Goal: Information Seeking & Learning: Understand process/instructions

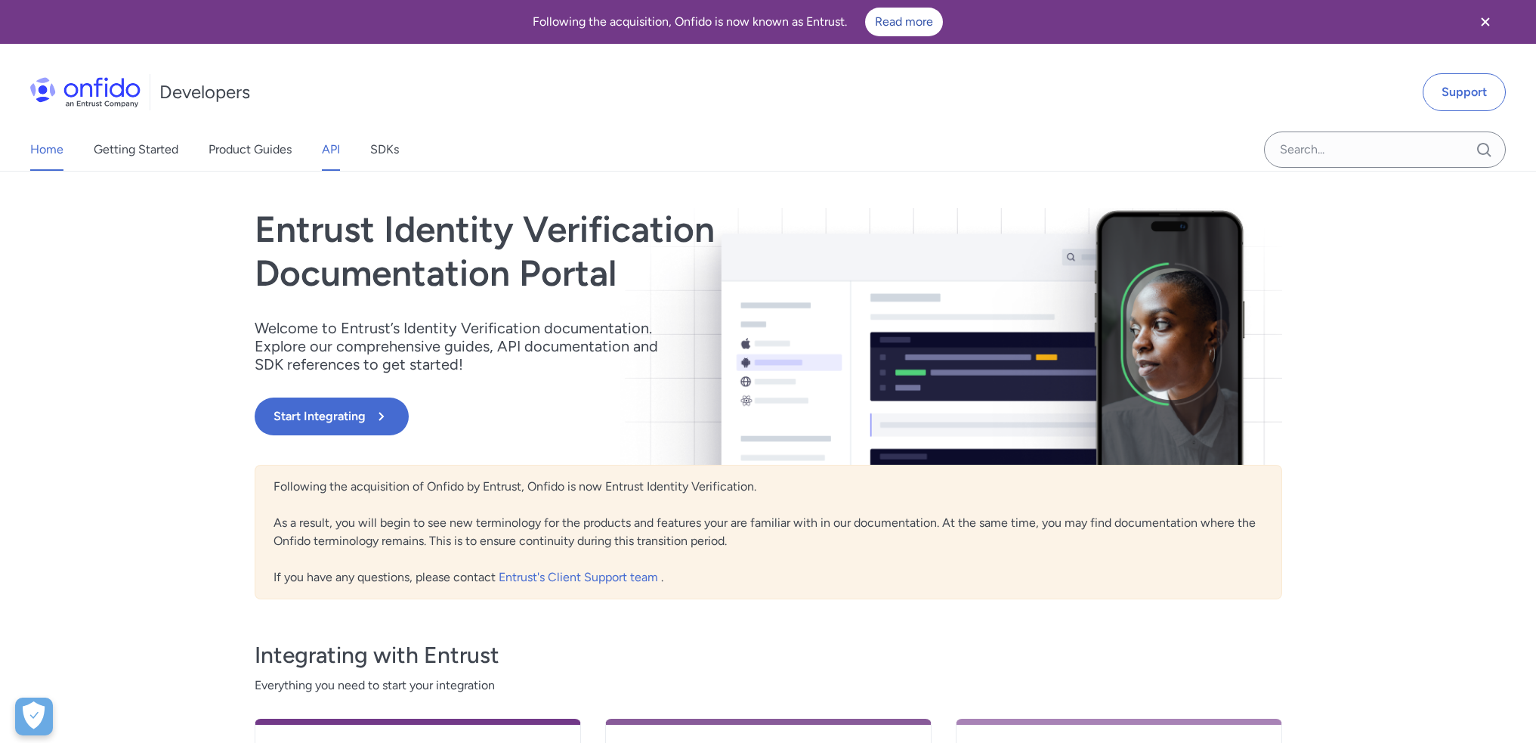
click at [329, 153] on link "API" at bounding box center [331, 149] width 18 height 42
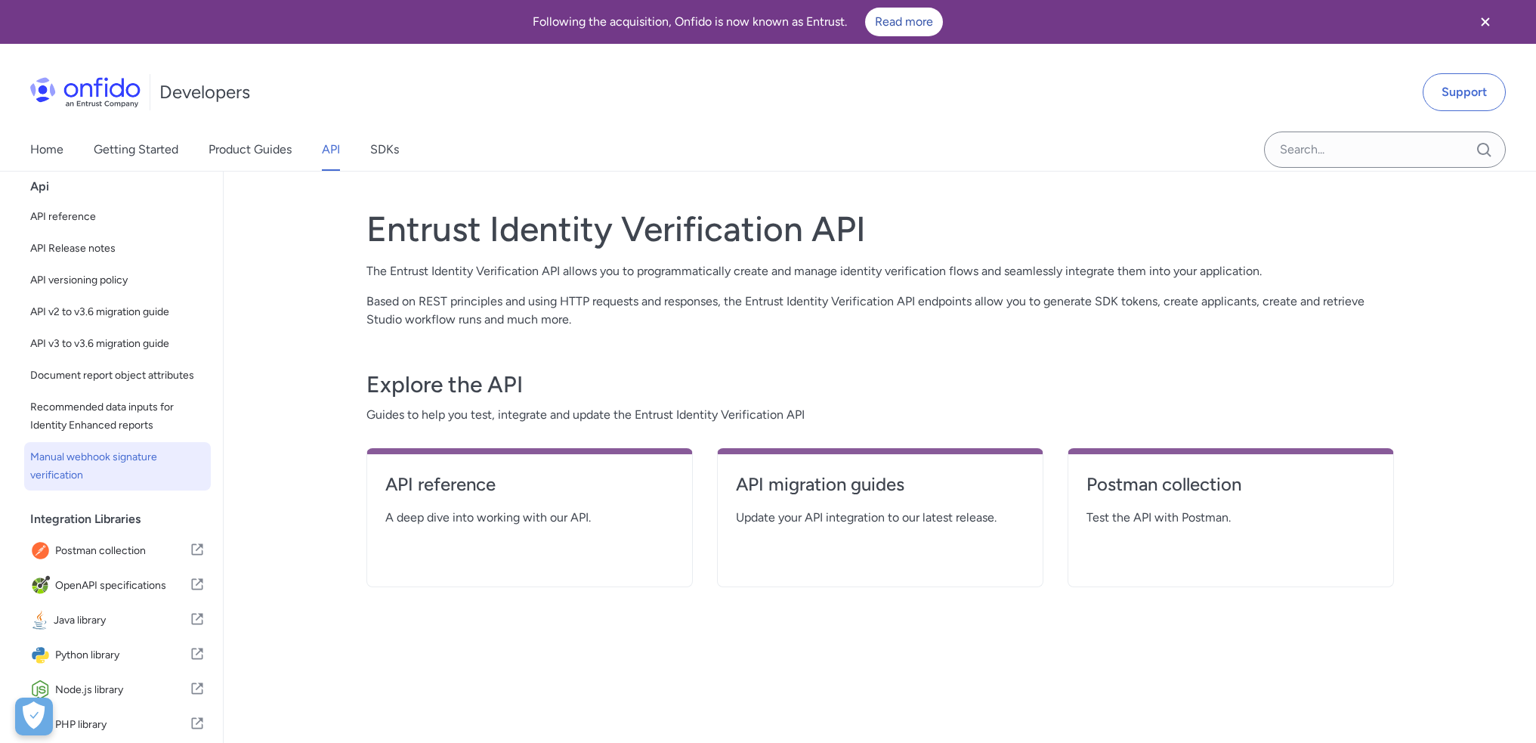
scroll to position [125, 0]
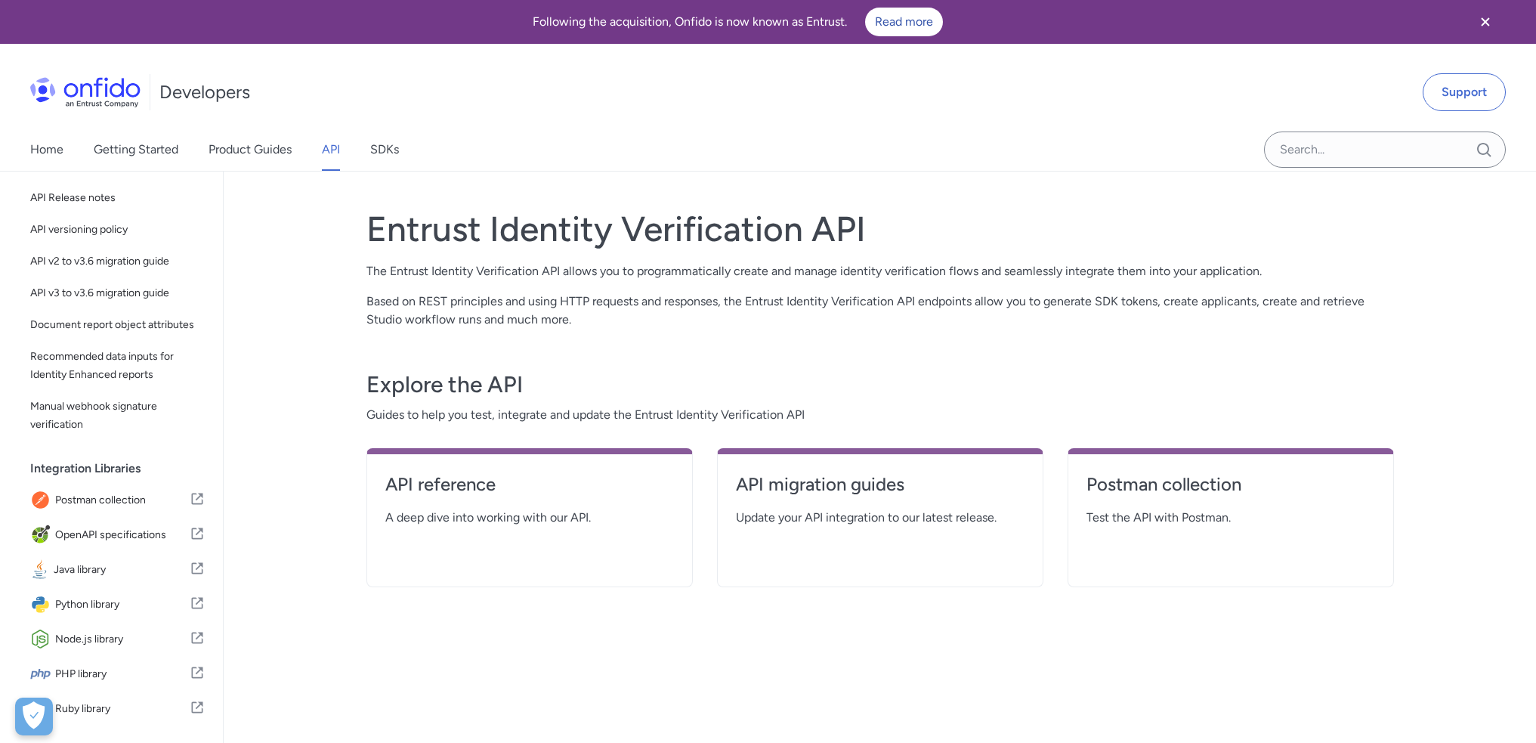
click at [1447, 120] on div "Developers Support" at bounding box center [768, 92] width 1536 height 73
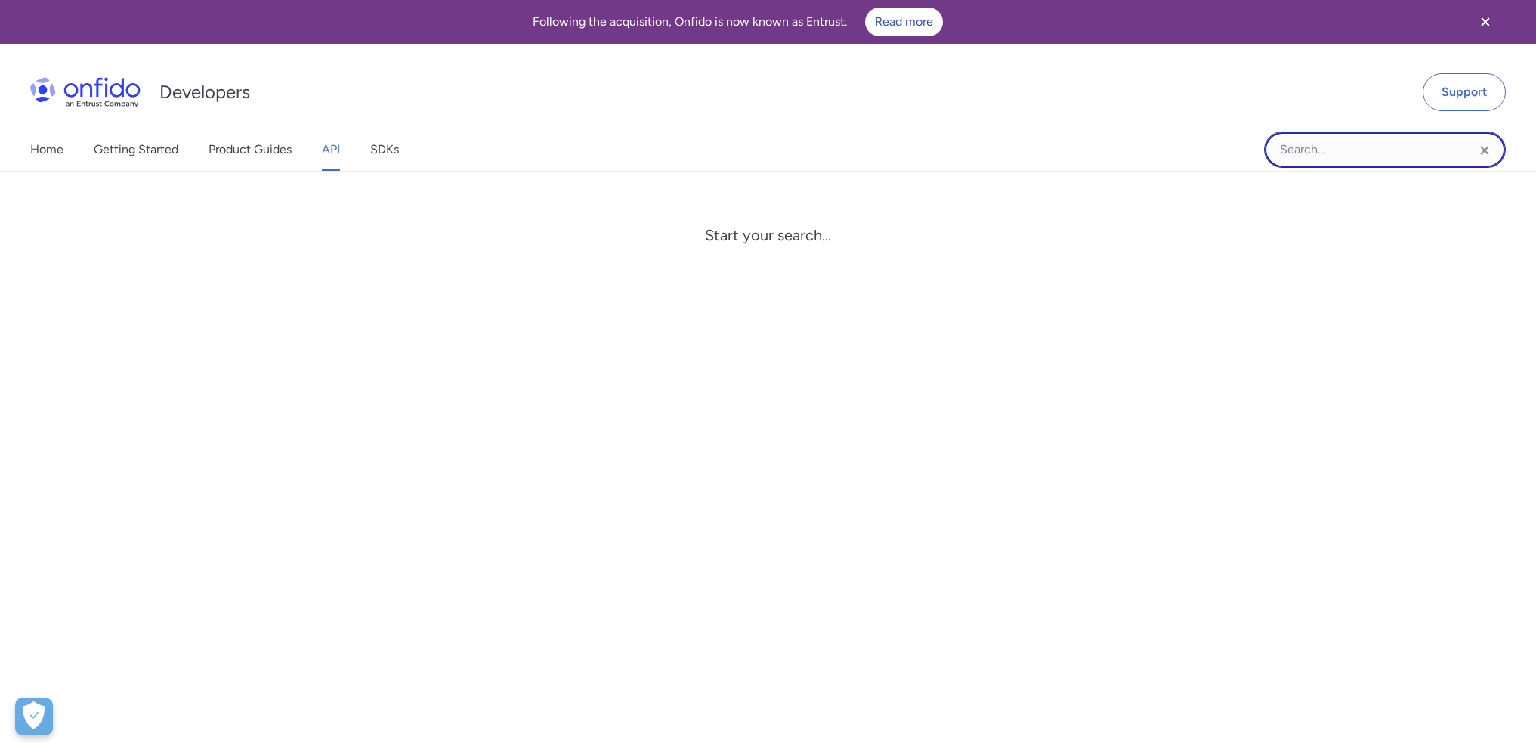
click at [1360, 150] on input "Onfido search input field" at bounding box center [1385, 149] width 242 height 36
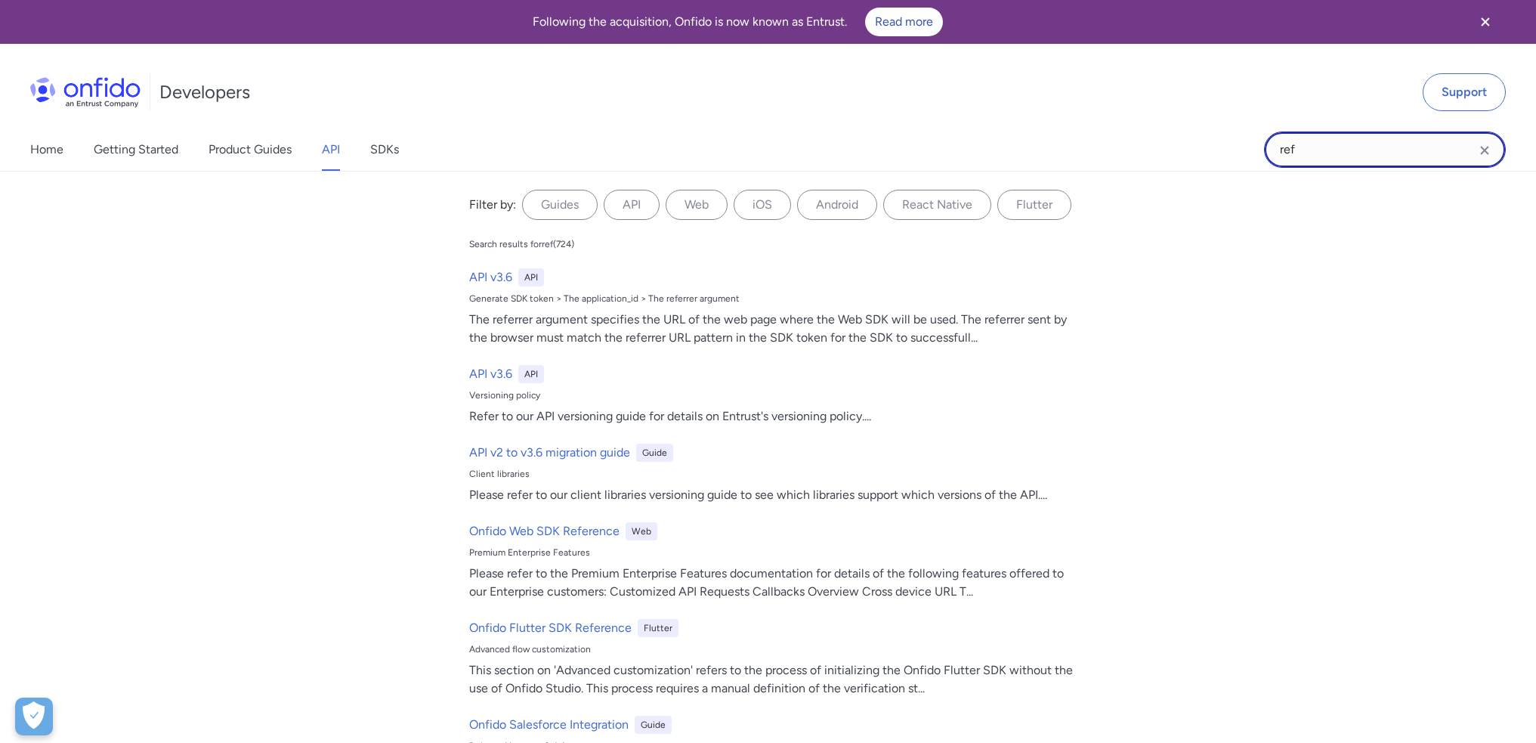
click at [1297, 147] on input "ref" at bounding box center [1385, 149] width 242 height 36
paste input "errer"
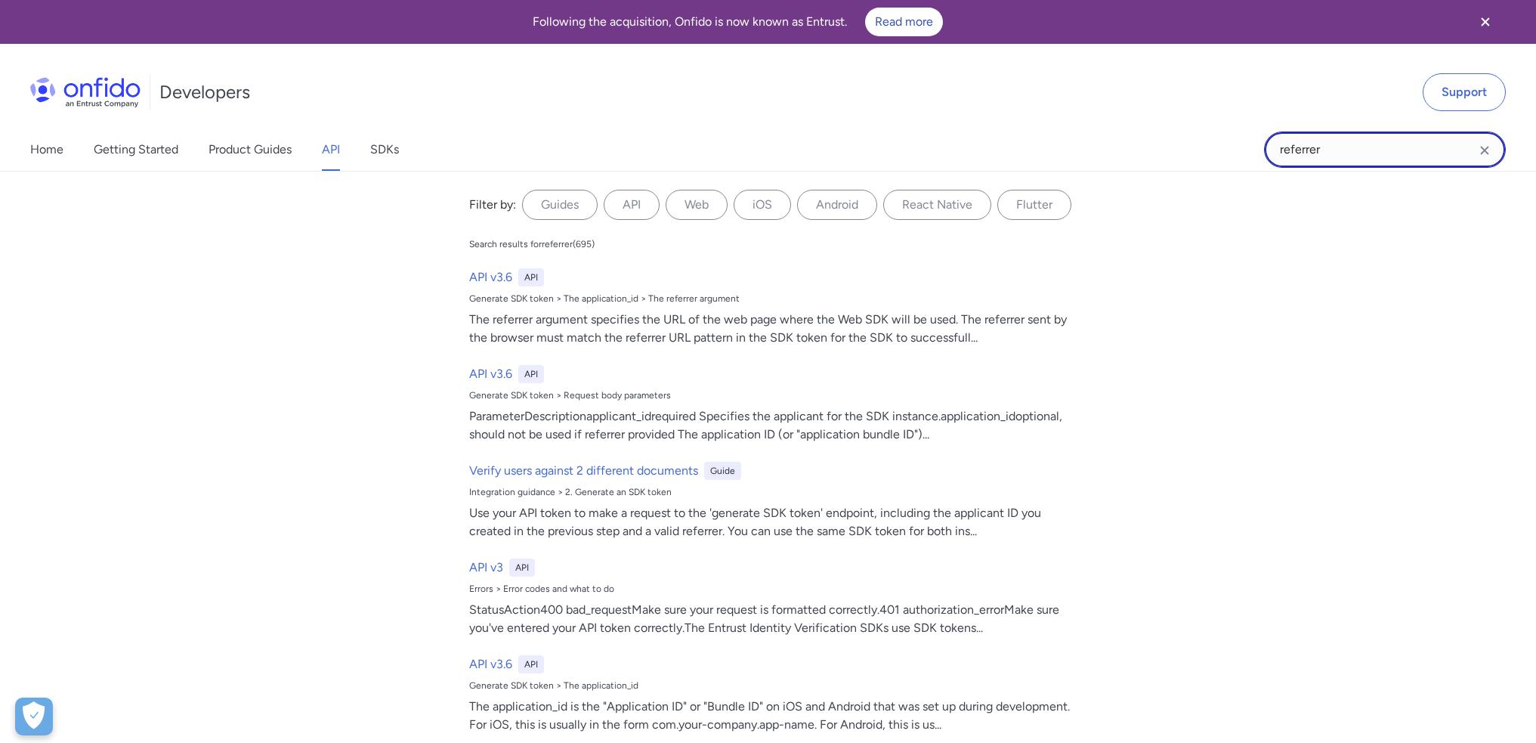
type input "referrer"
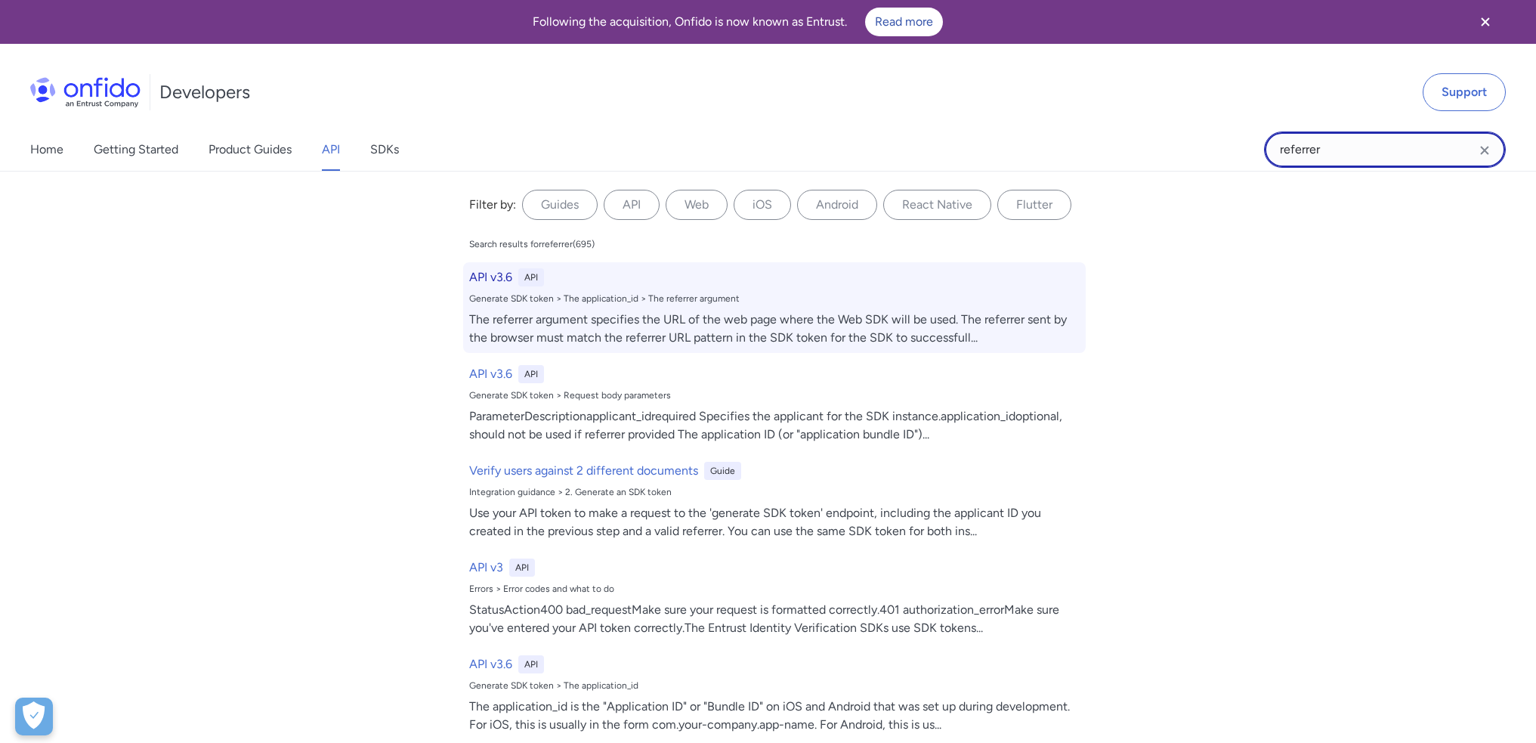
scroll to position [453, 0]
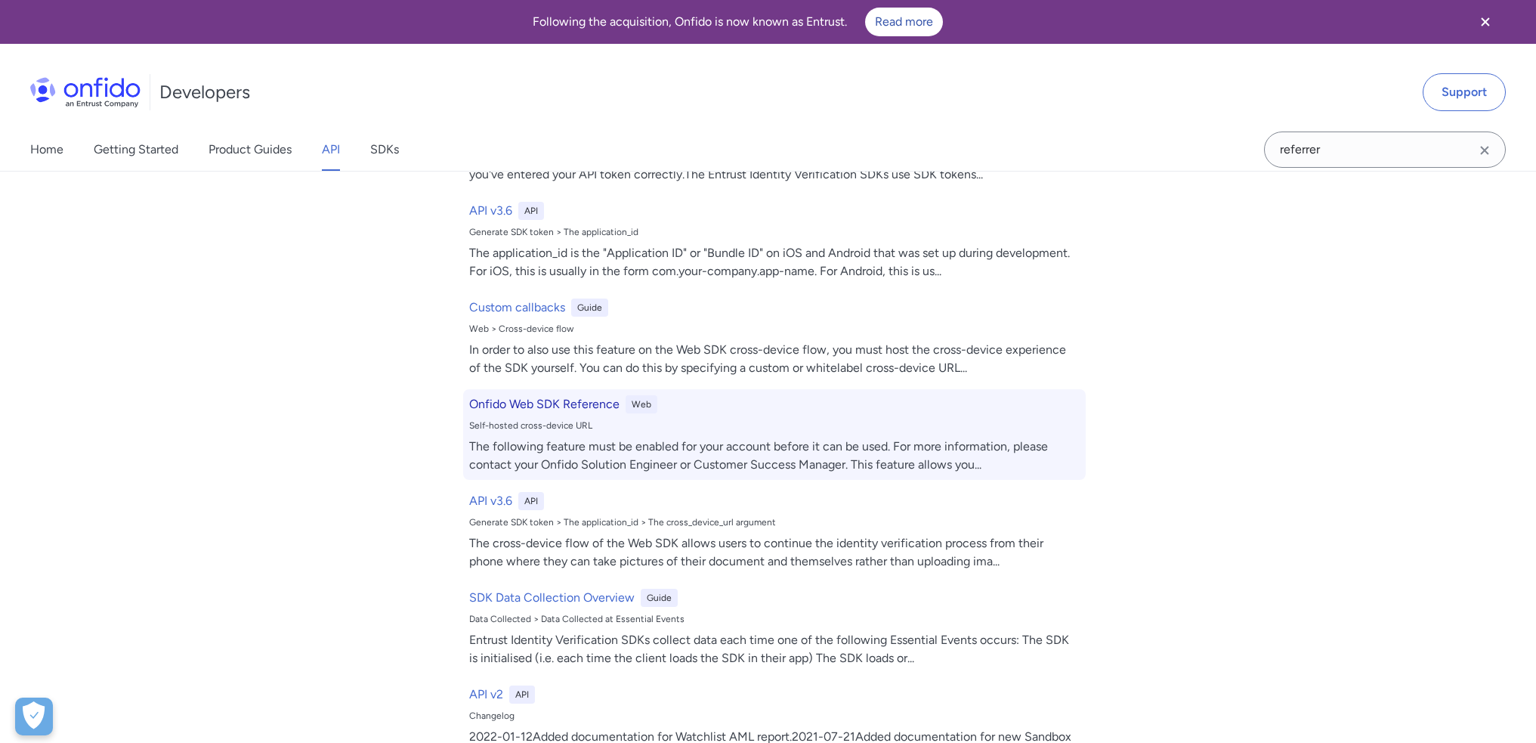
click at [595, 400] on h6 "Onfido Web SDK Reference" at bounding box center [544, 404] width 150 height 18
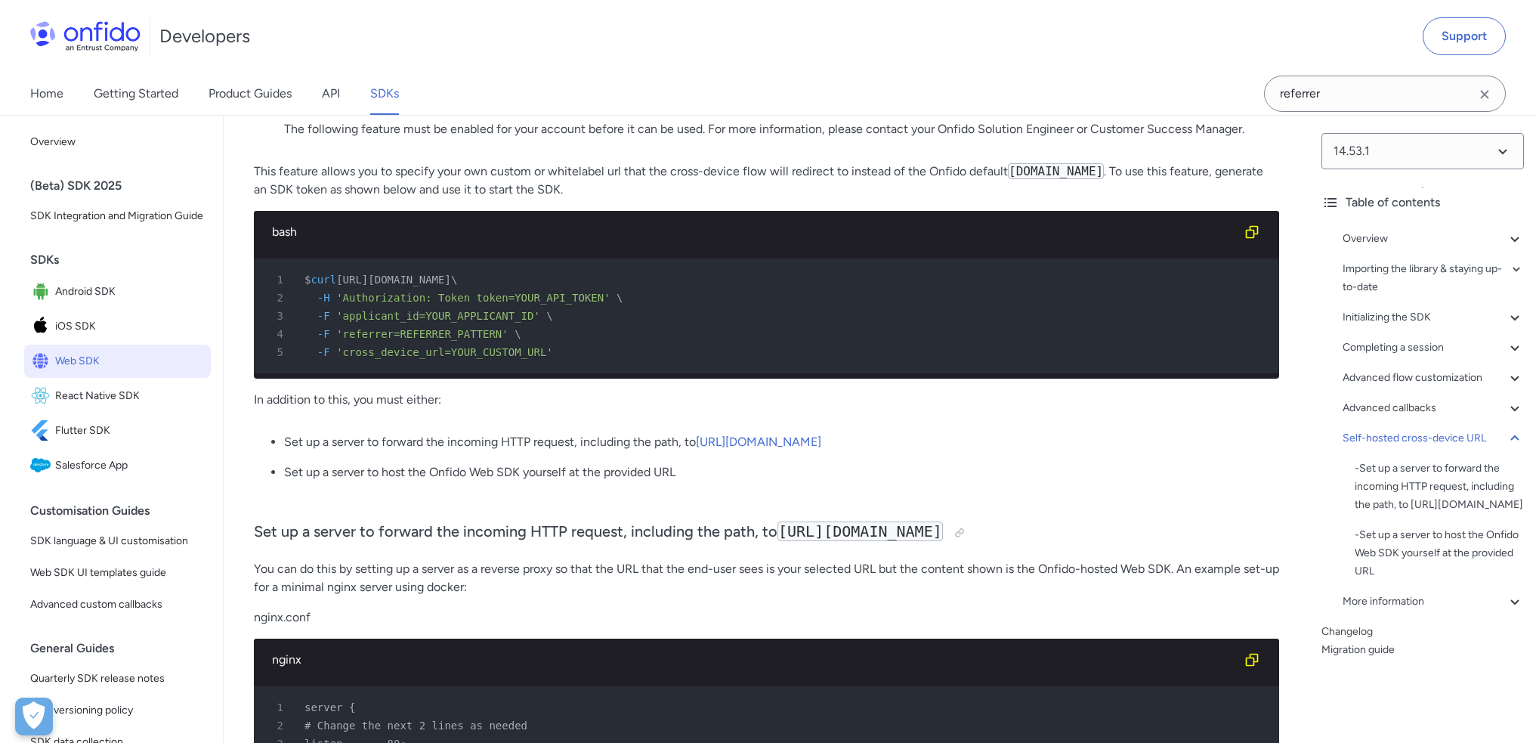
scroll to position [37767, 0]
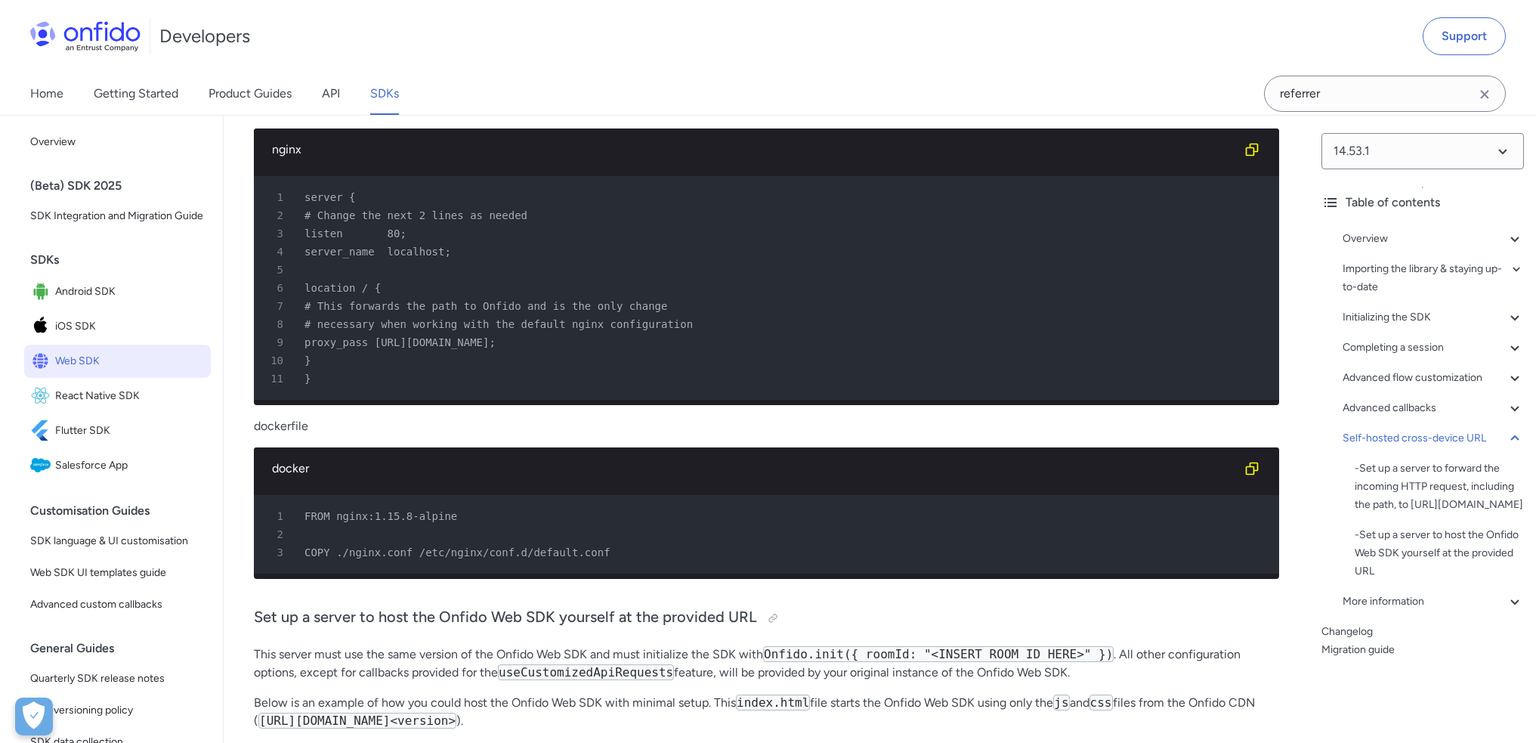
copy span "REFERRER_PATTERN"
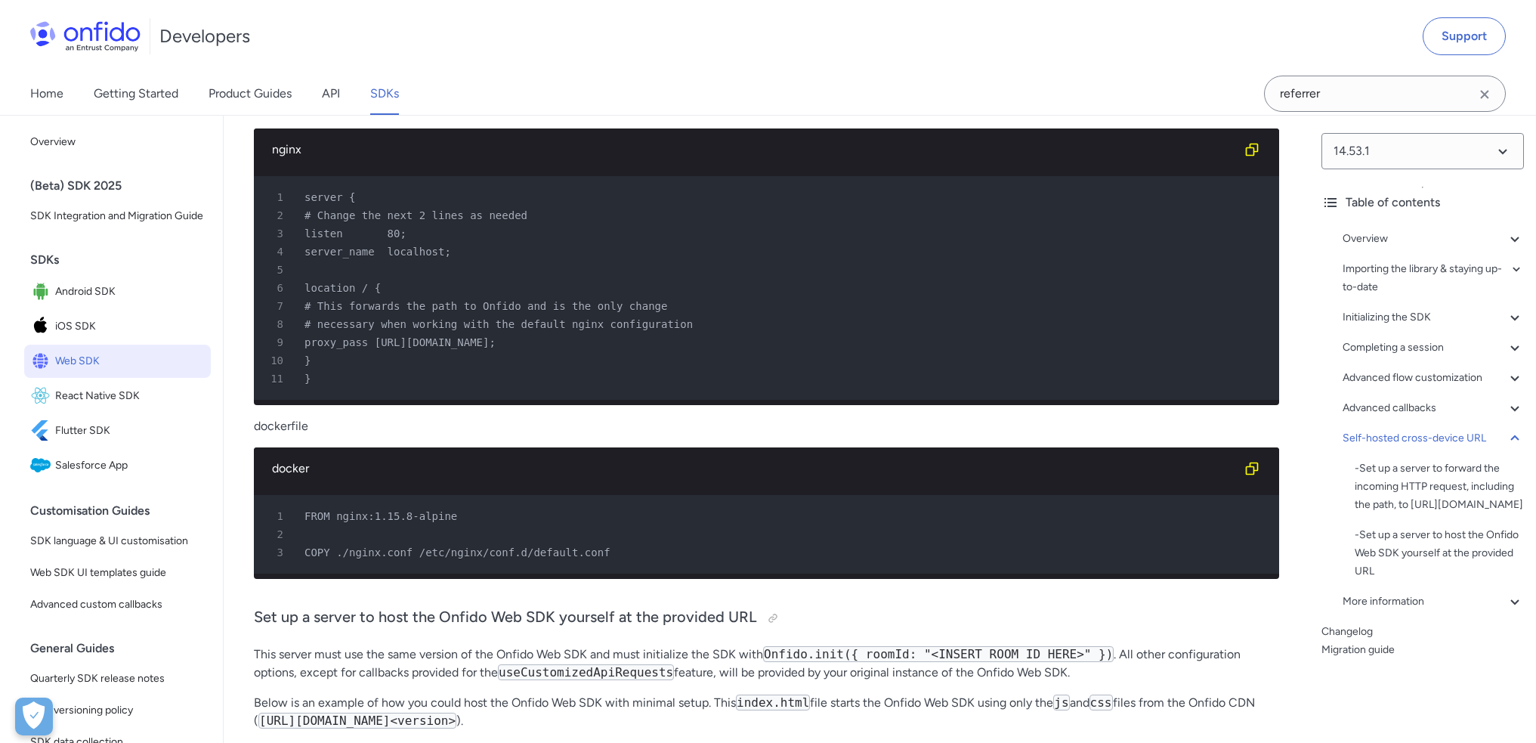
copy span "referrer"
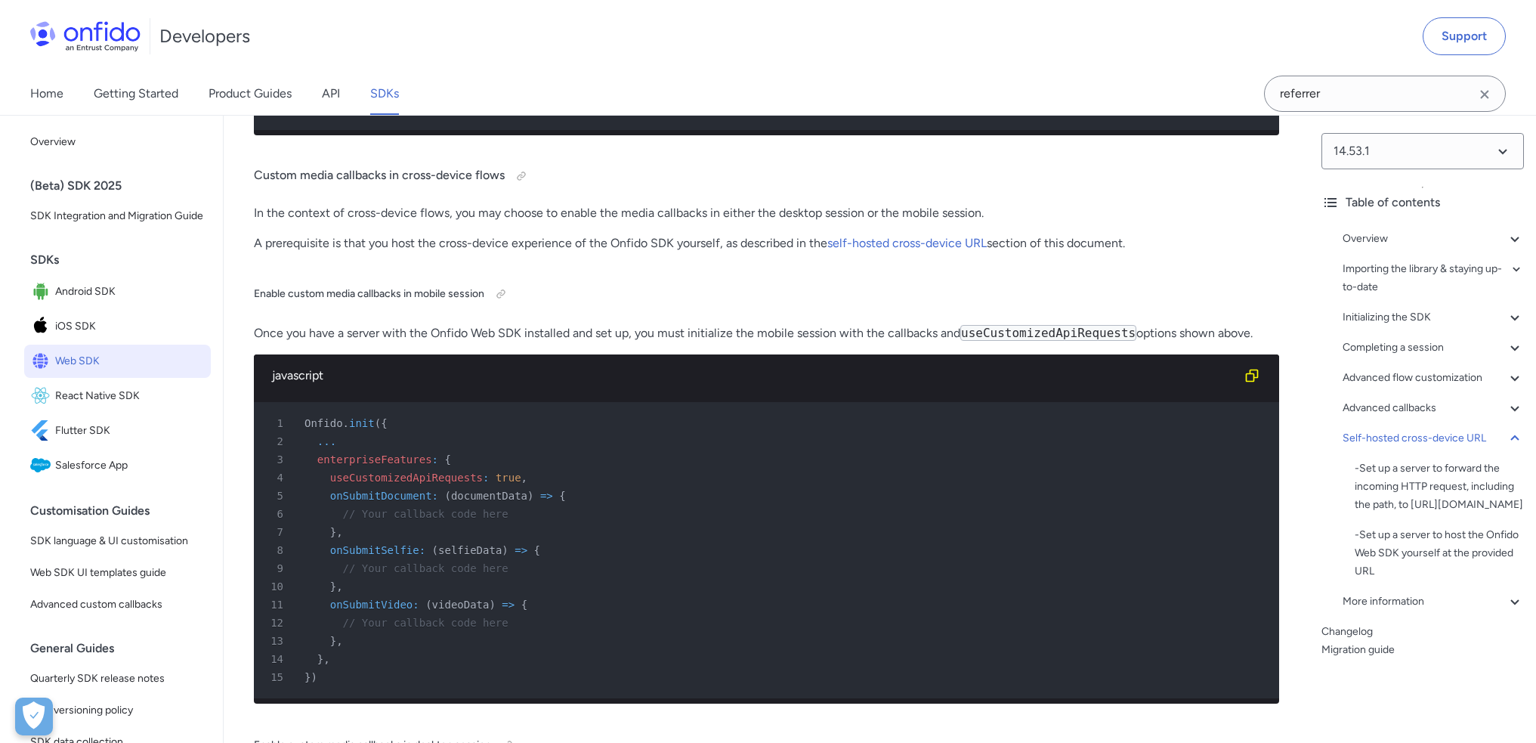
scroll to position [37825, 0]
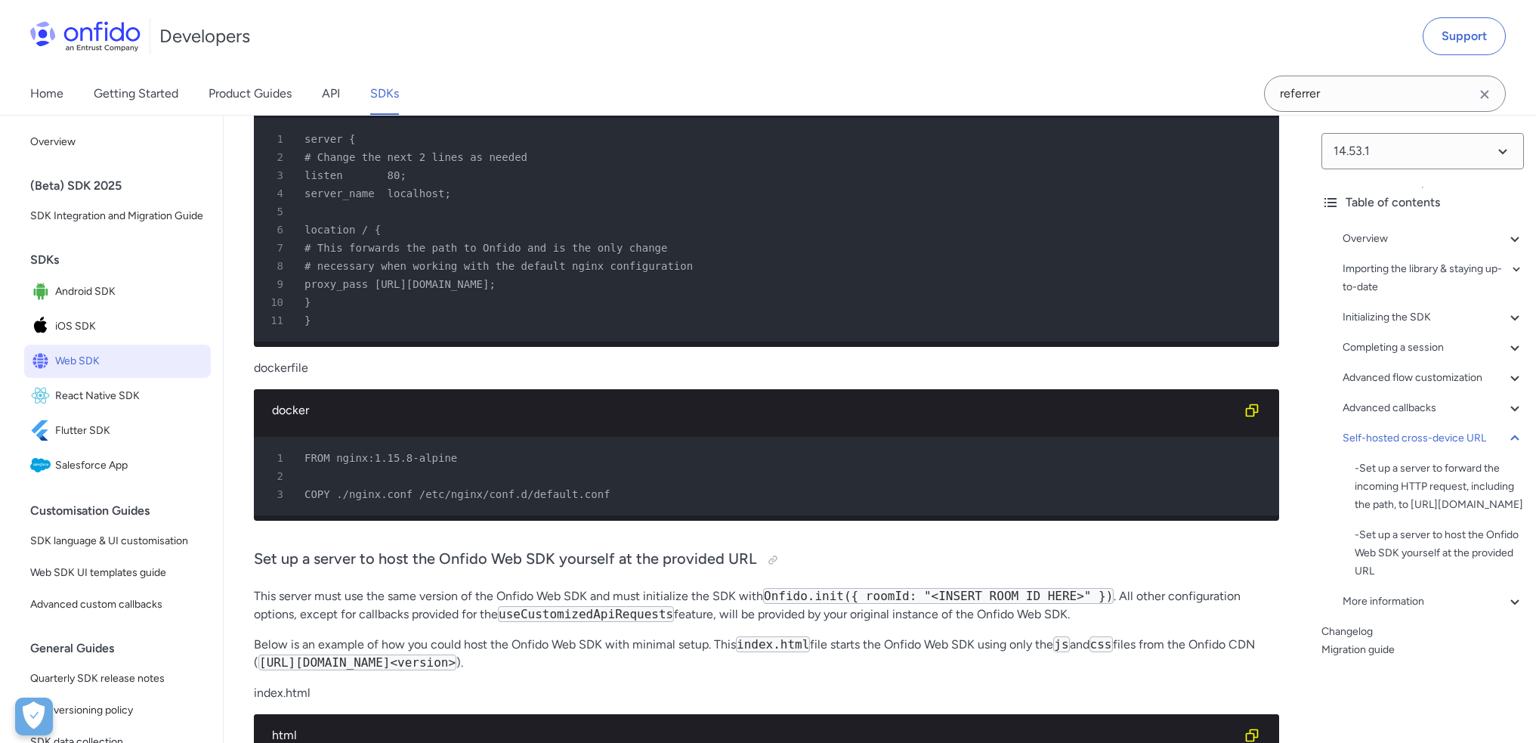
click at [387, 94] on link "SDKs" at bounding box center [384, 94] width 29 height 42
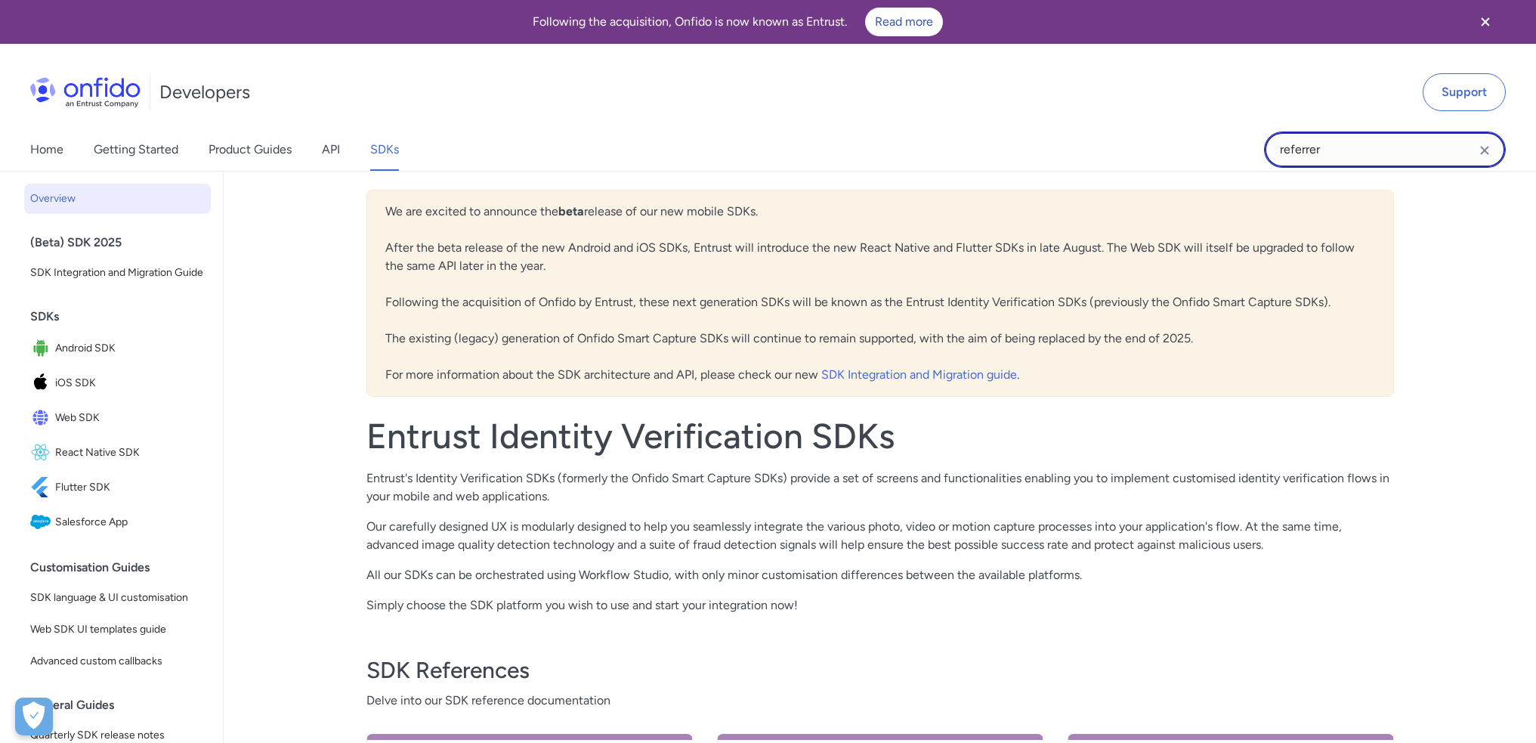
click at [1359, 144] on input "referrer" at bounding box center [1385, 149] width 242 height 36
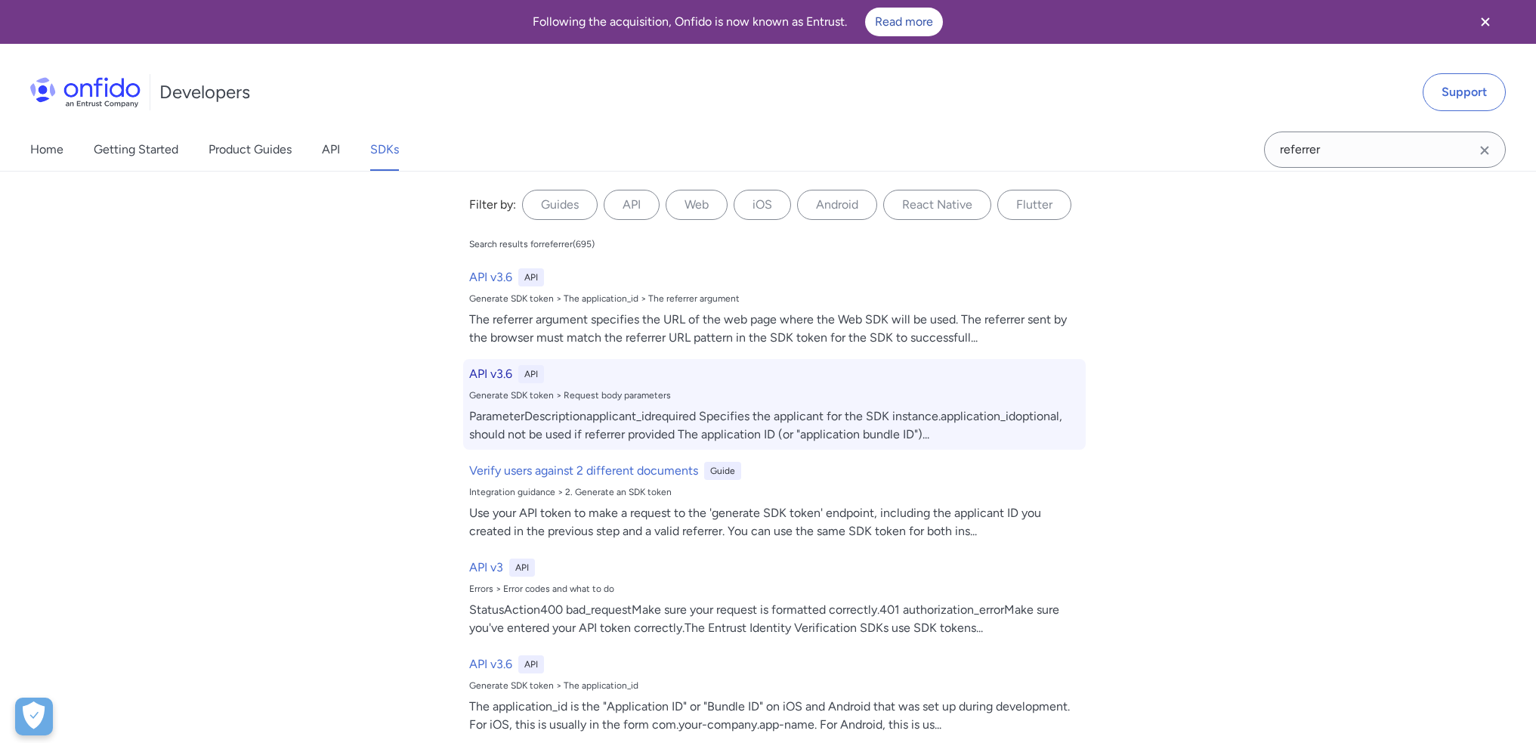
click at [506, 400] on div "Generate SDK token > Request body parameters" at bounding box center [774, 395] width 611 height 12
select select "http"
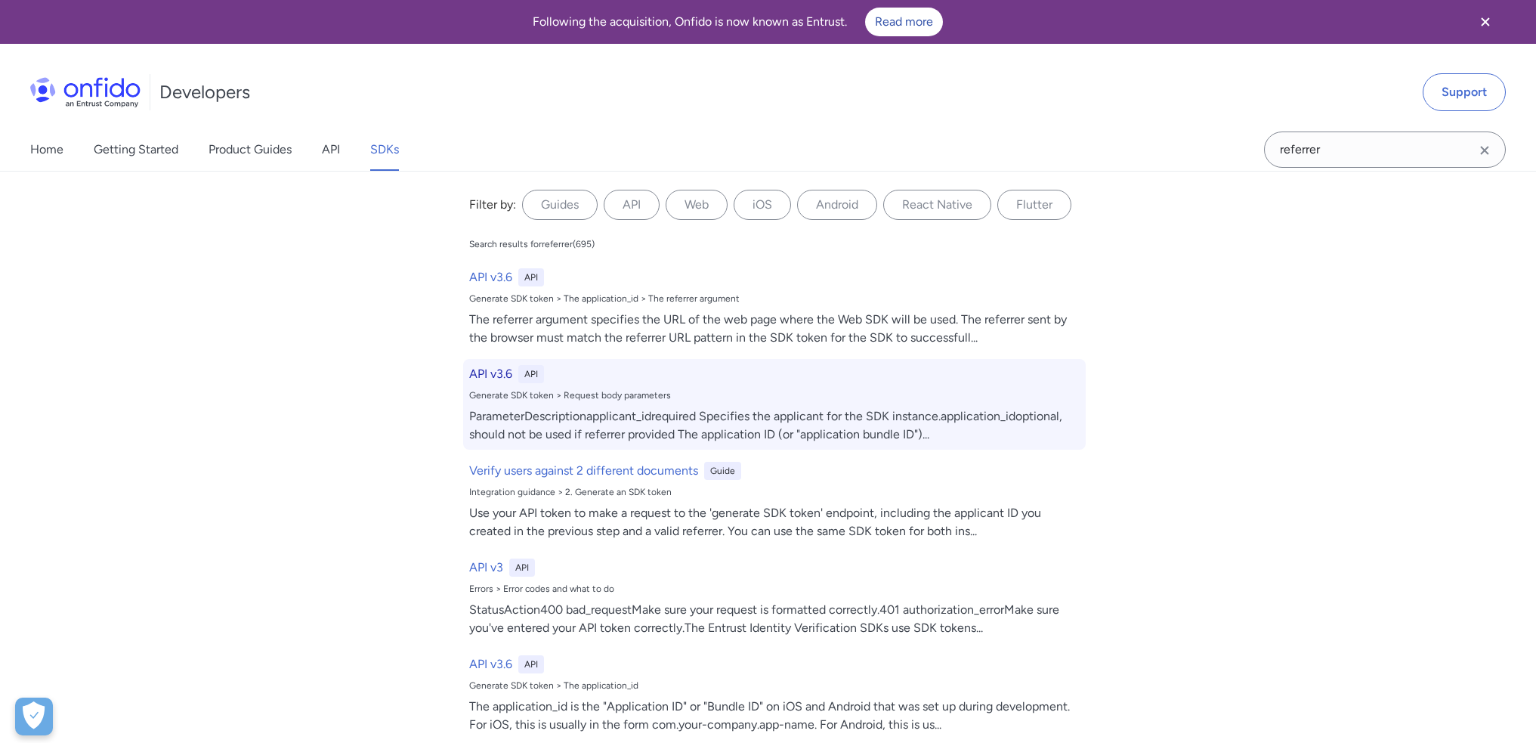
select select "http"
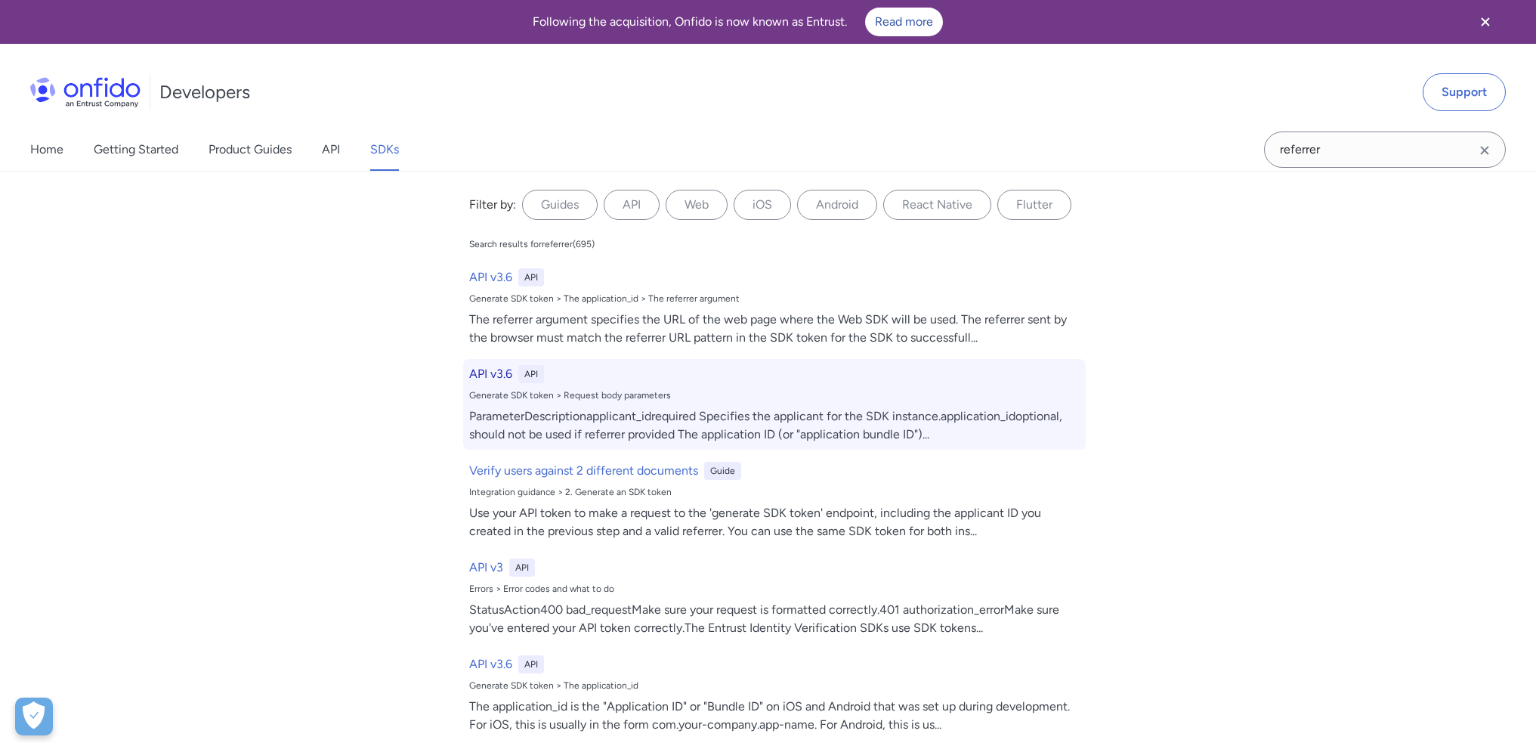
select select "http"
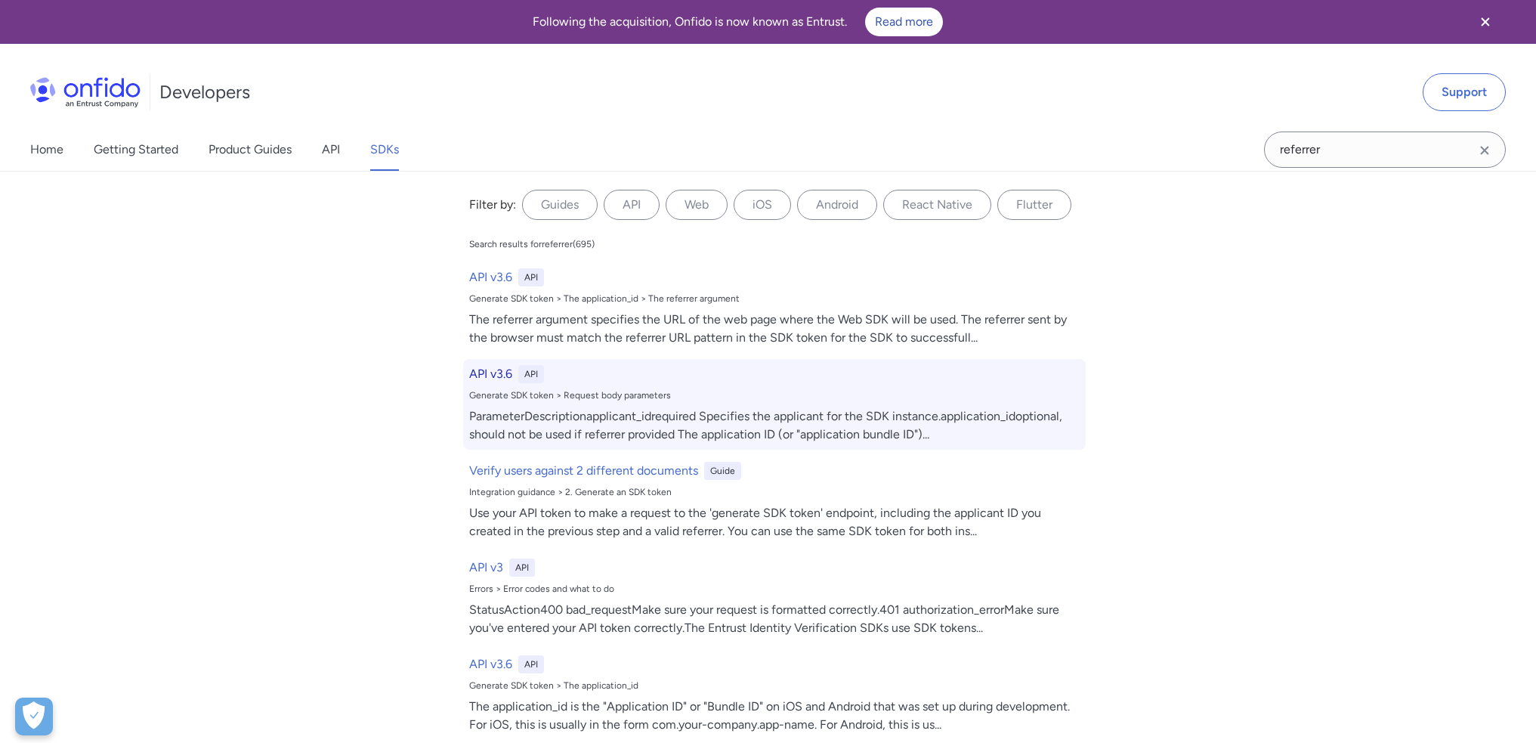
select select "http"
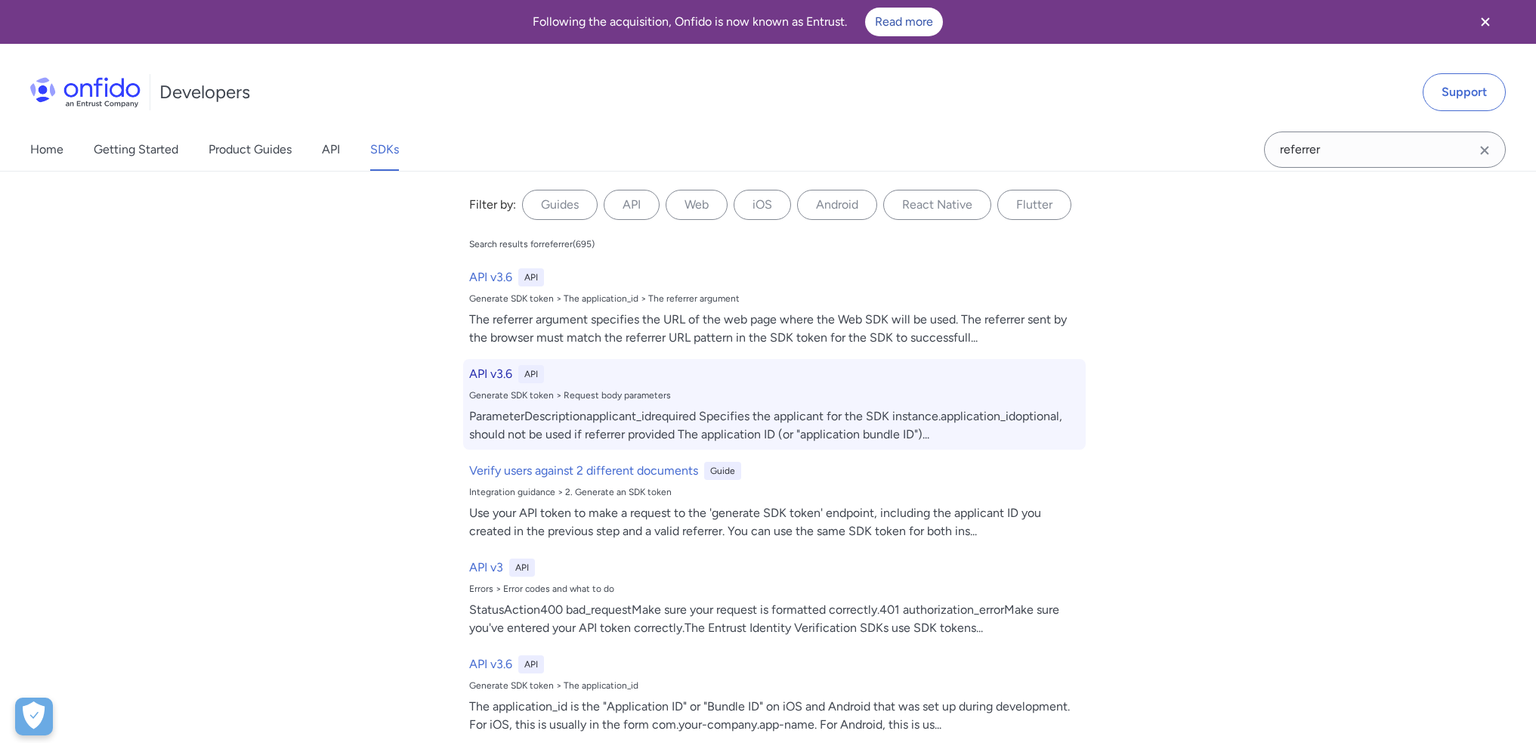
select select "http"
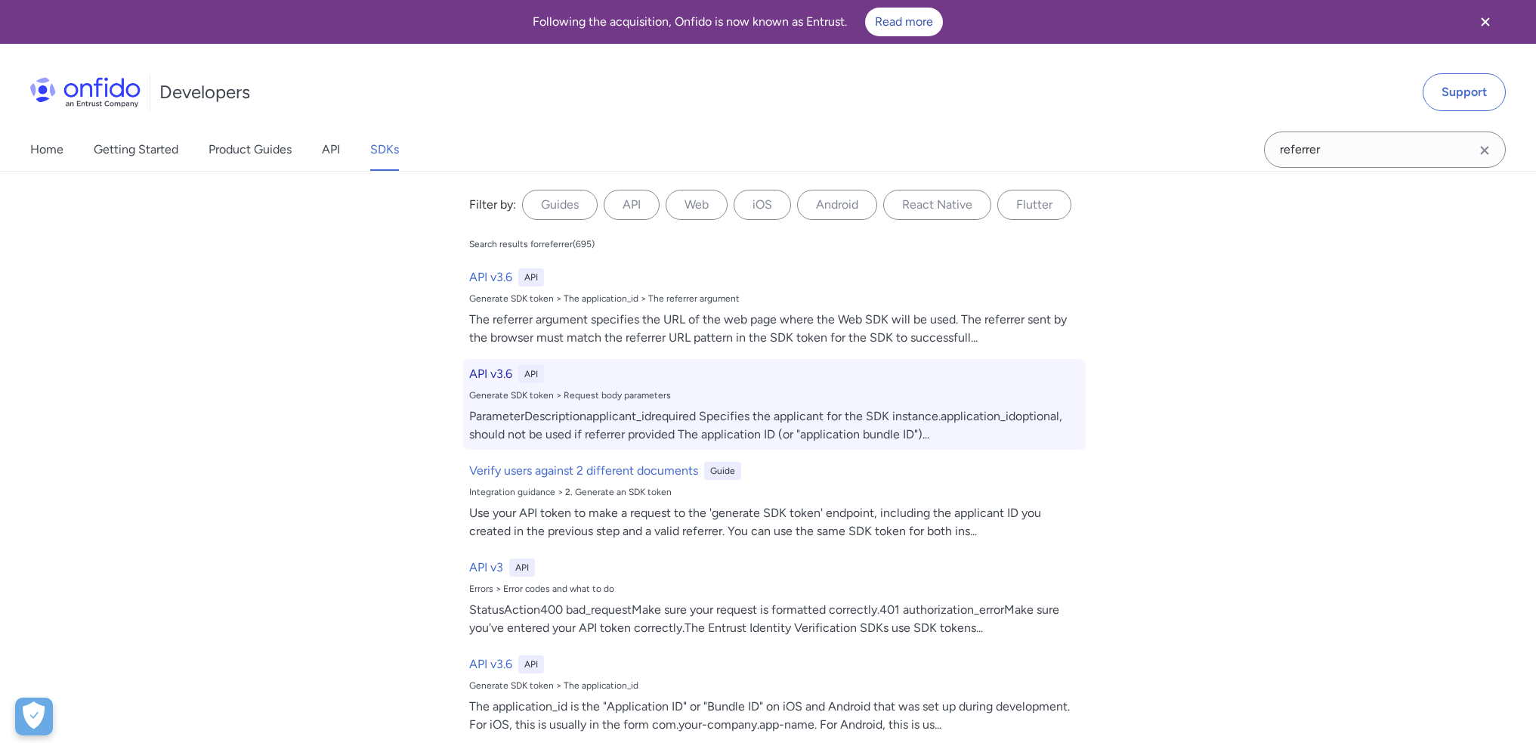
select select "http"
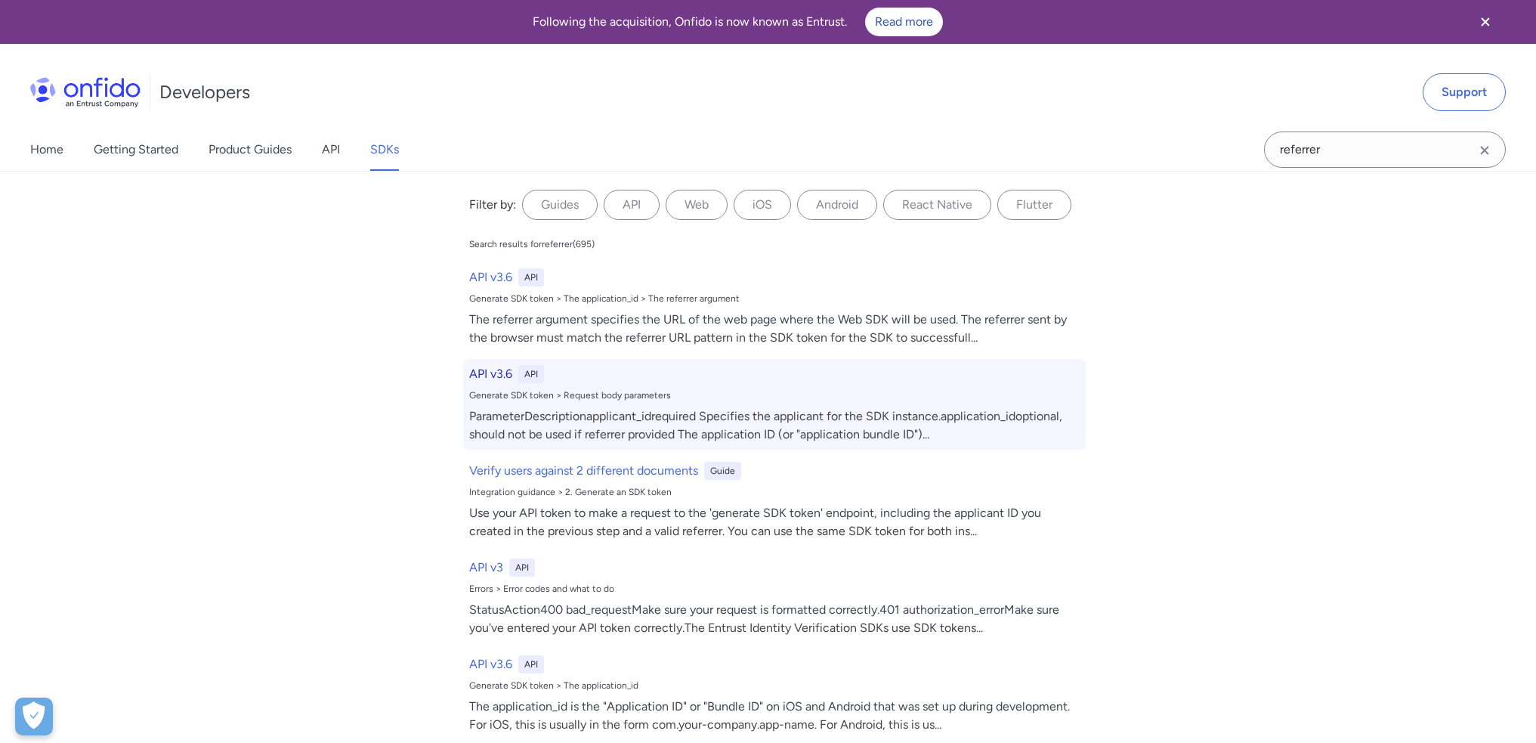
select select "http"
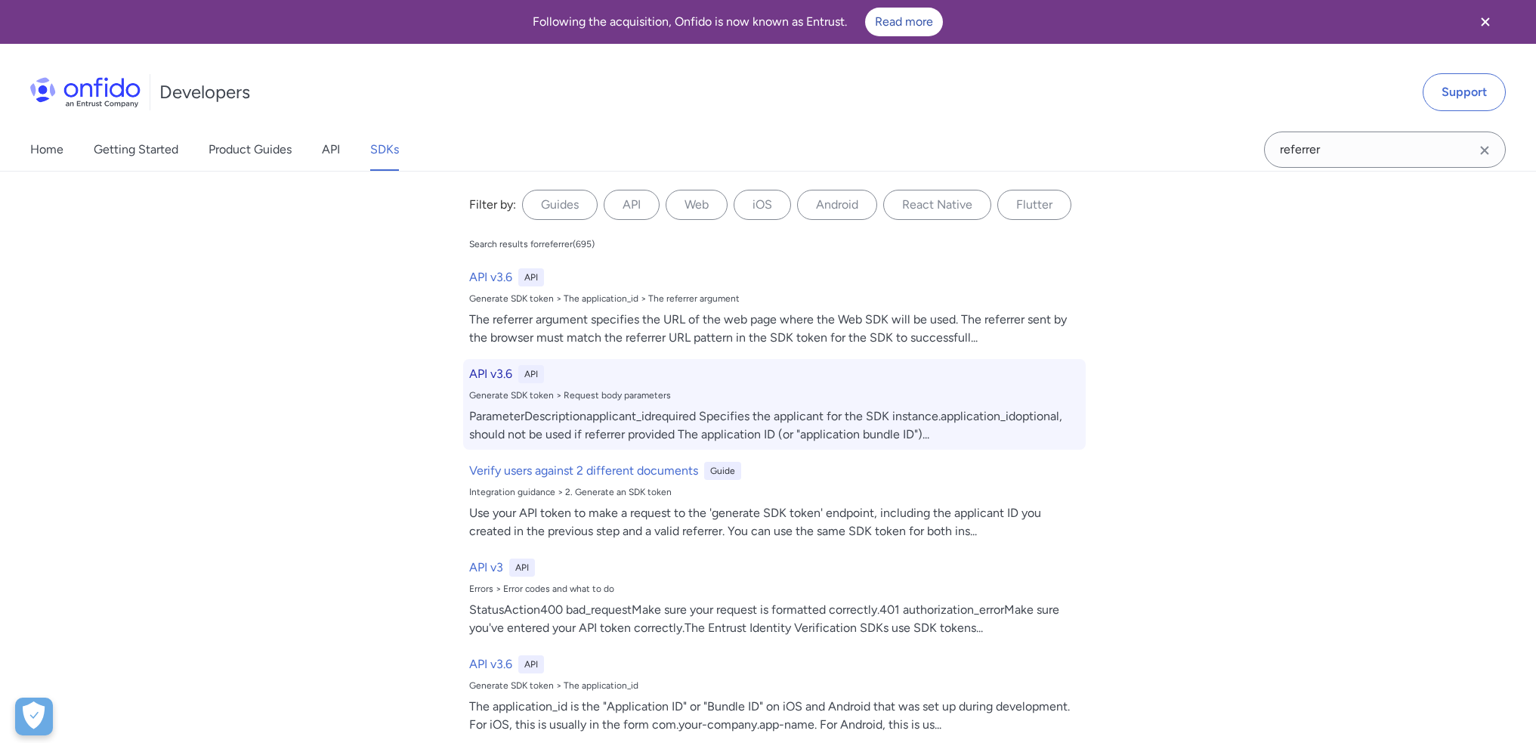
select select "http"
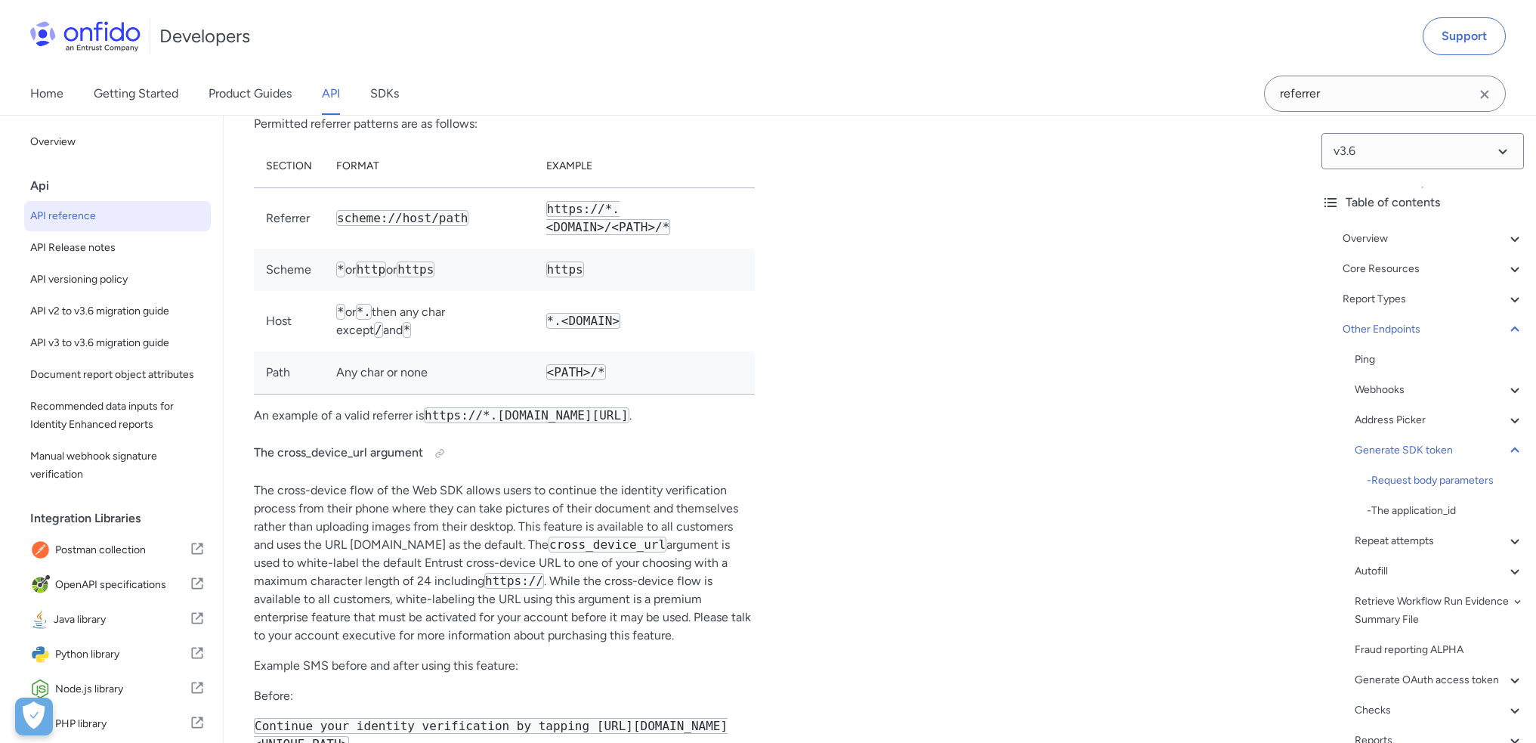
scroll to position [123436, 0]
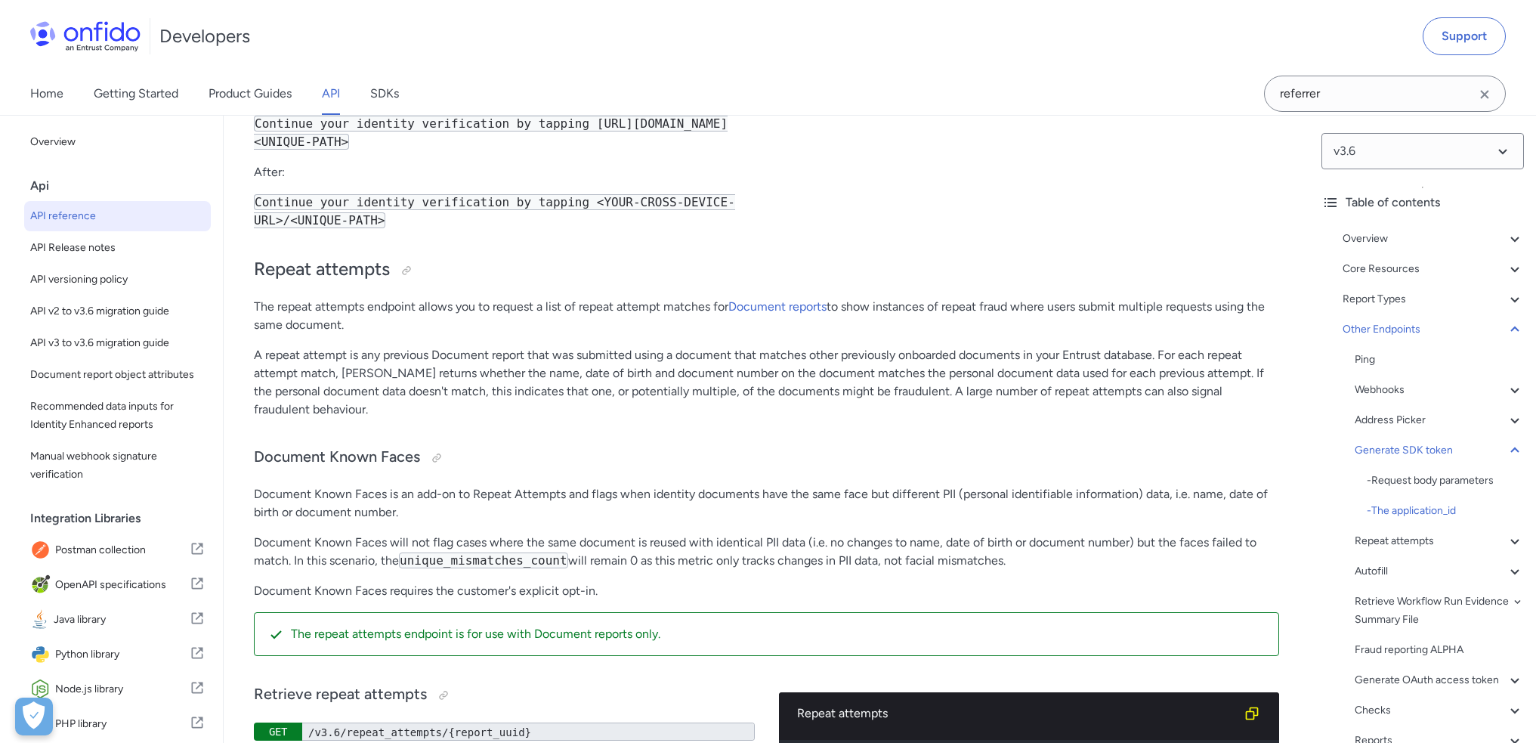
scroll to position [123814, 0]
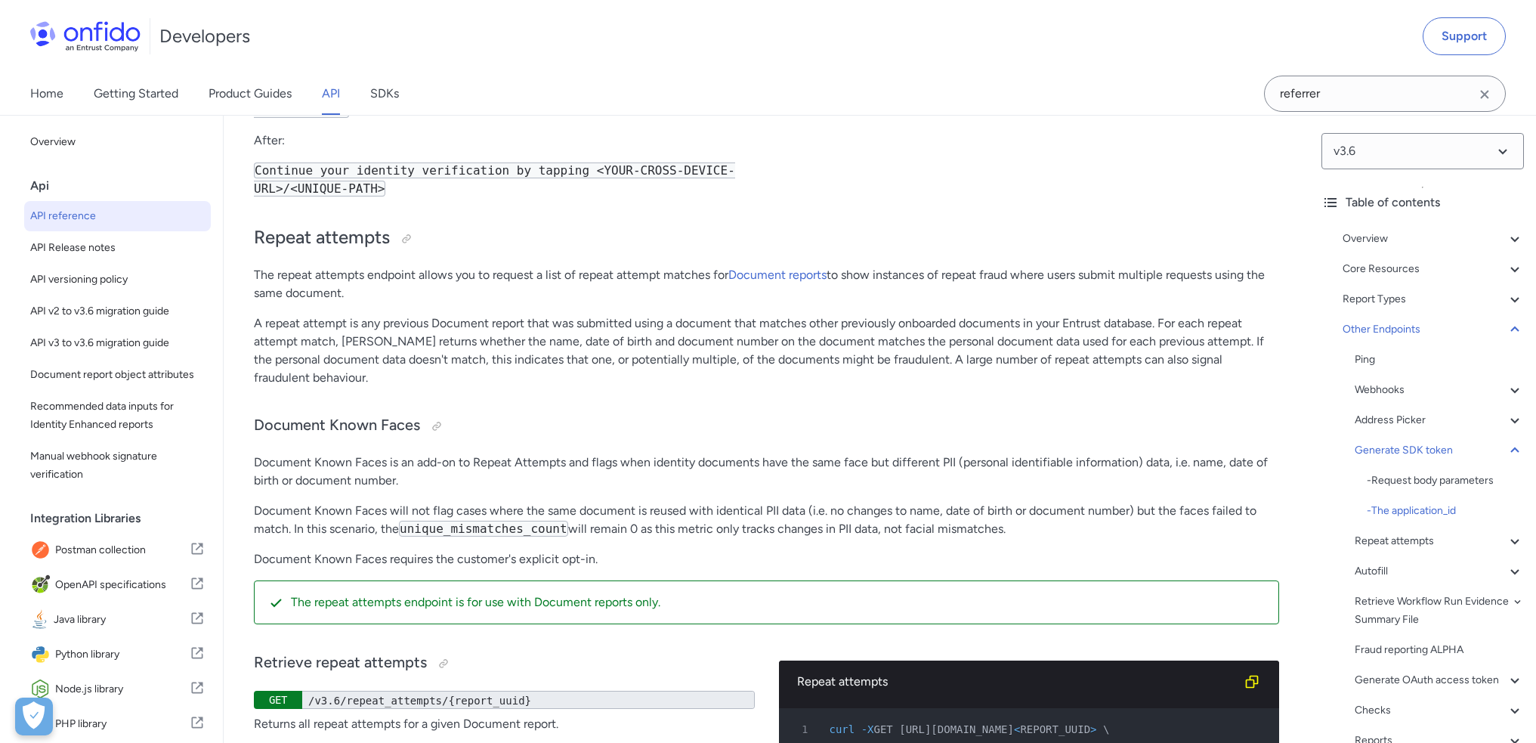
scroll to position [123889, 0]
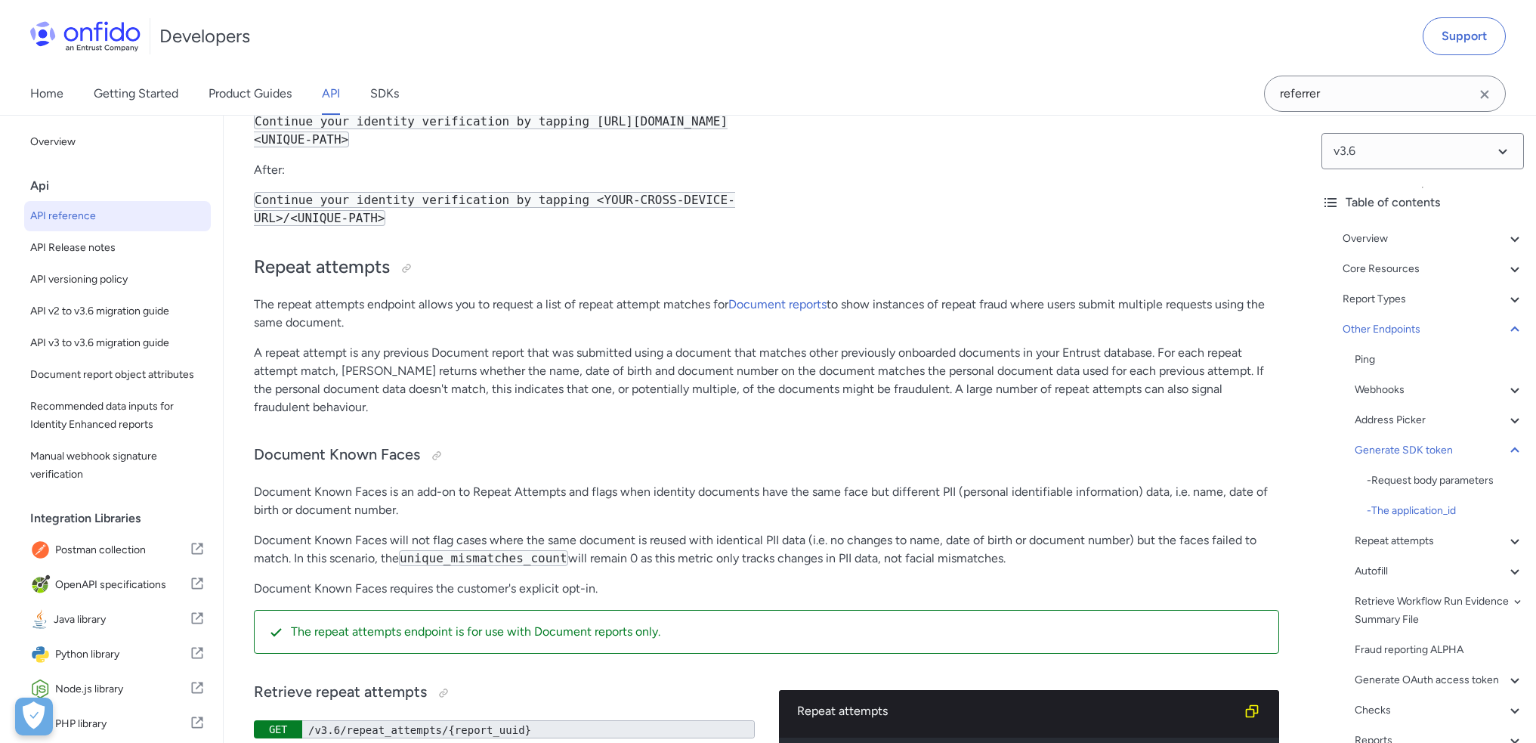
drag, startPoint x: 532, startPoint y: 374, endPoint x: 636, endPoint y: 376, distance: 103.5
drag, startPoint x: 263, startPoint y: 376, endPoint x: 519, endPoint y: 387, distance: 256.4
drag, startPoint x: 258, startPoint y: 330, endPoint x: 730, endPoint y: 347, distance: 471.8
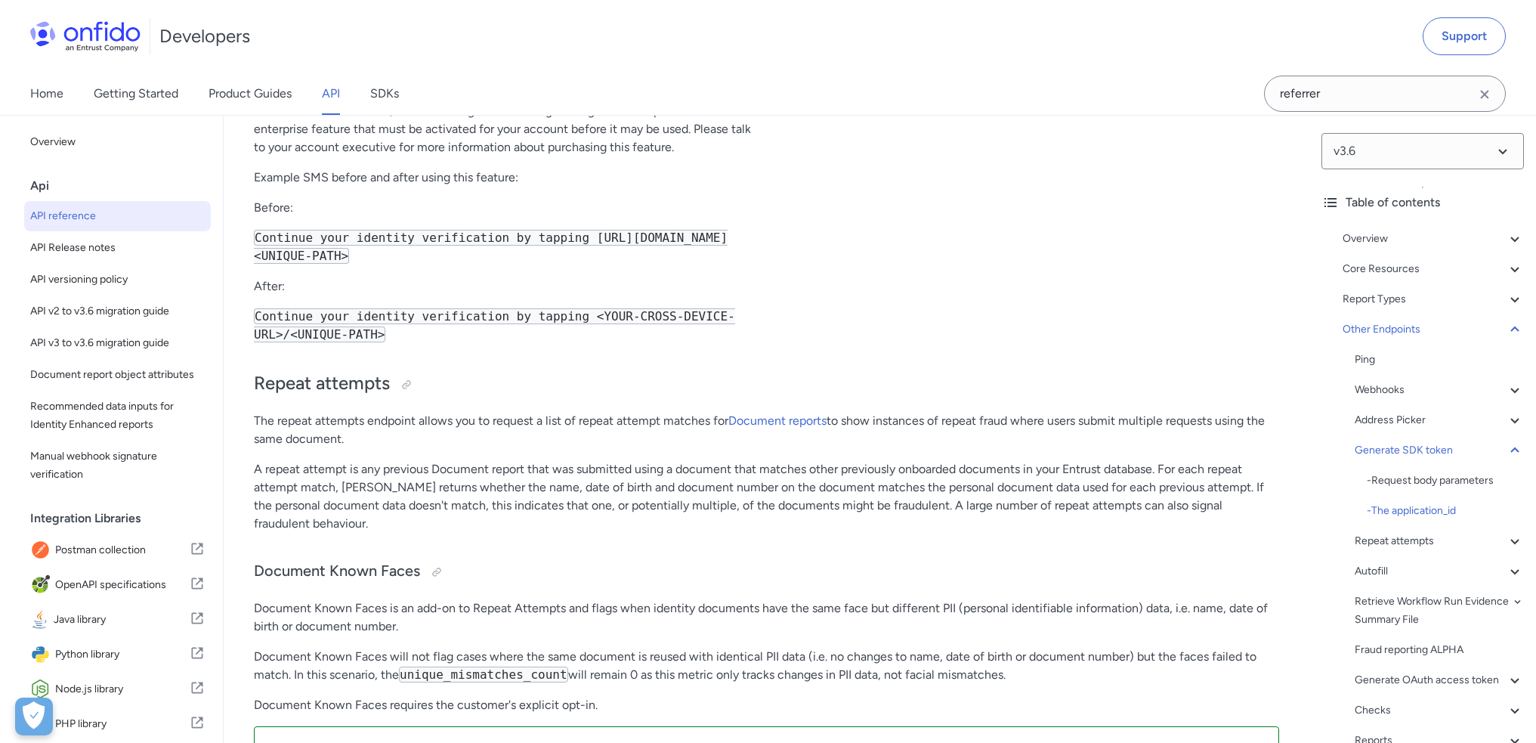
scroll to position [123738, 0]
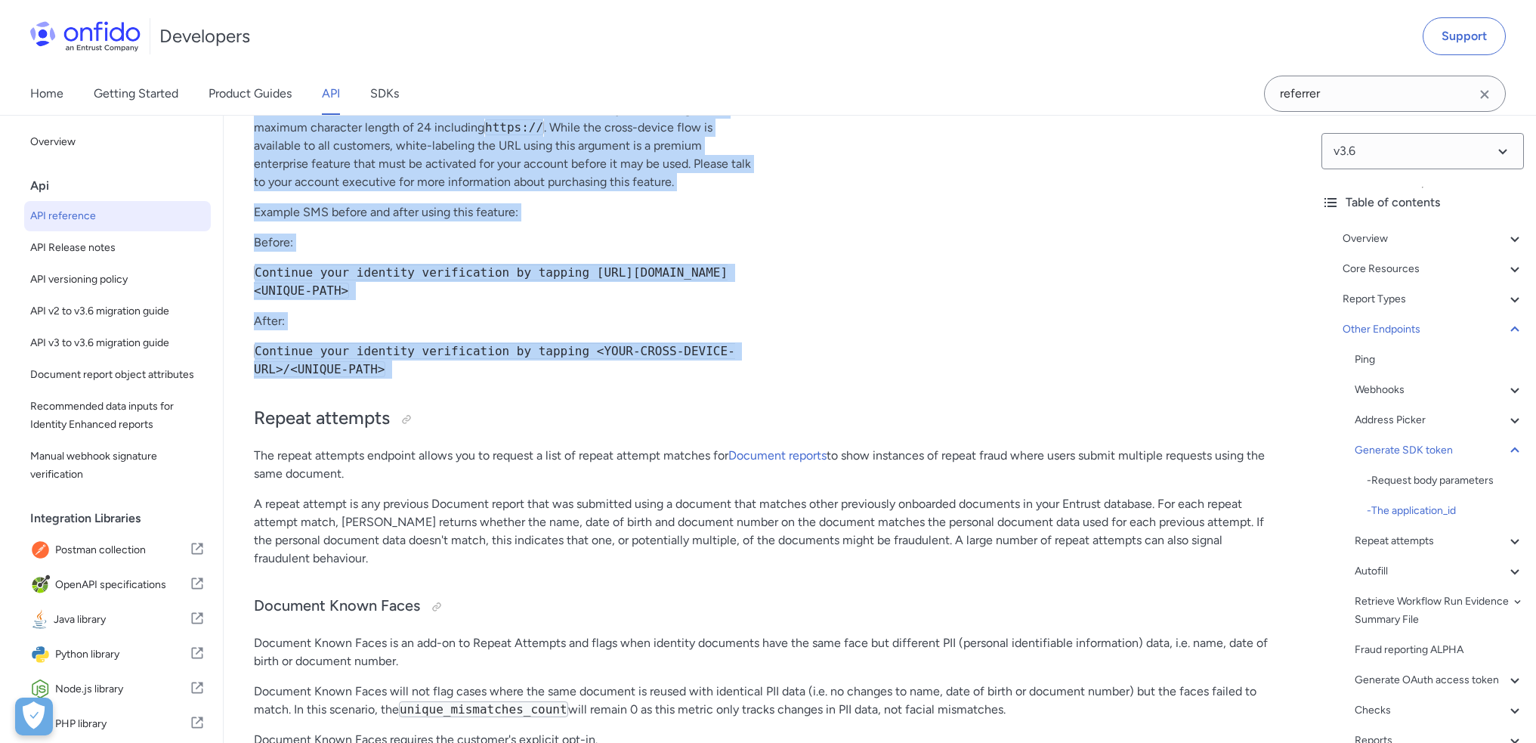
drag, startPoint x: 541, startPoint y: 393, endPoint x: 781, endPoint y: 397, distance: 240.3
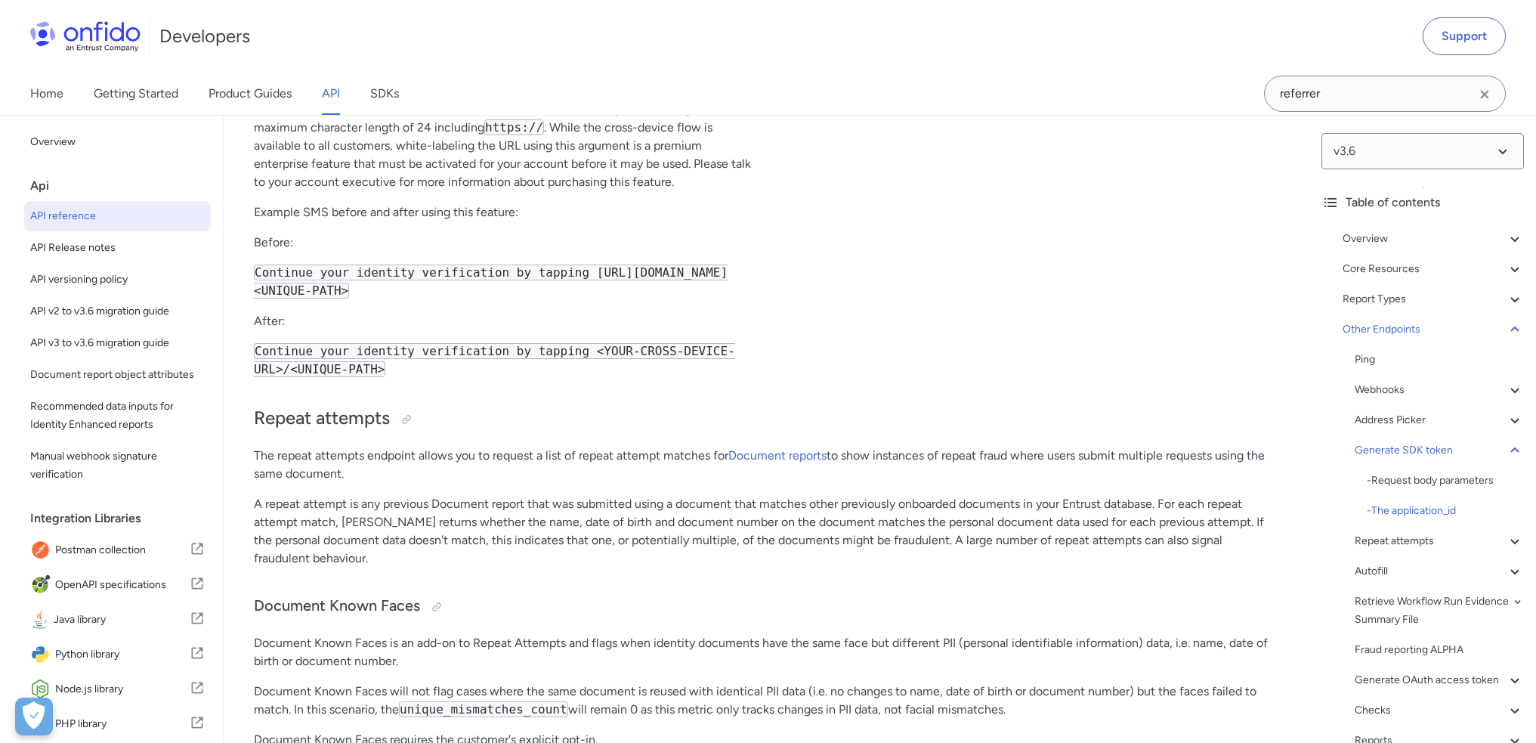
drag, startPoint x: 369, startPoint y: 411, endPoint x: 750, endPoint y: 422, distance: 381.8
drag, startPoint x: 446, startPoint y: 434, endPoint x: 755, endPoint y: 431, distance: 309.1
drag, startPoint x: 555, startPoint y: 449, endPoint x: 250, endPoint y: 399, distance: 308.6
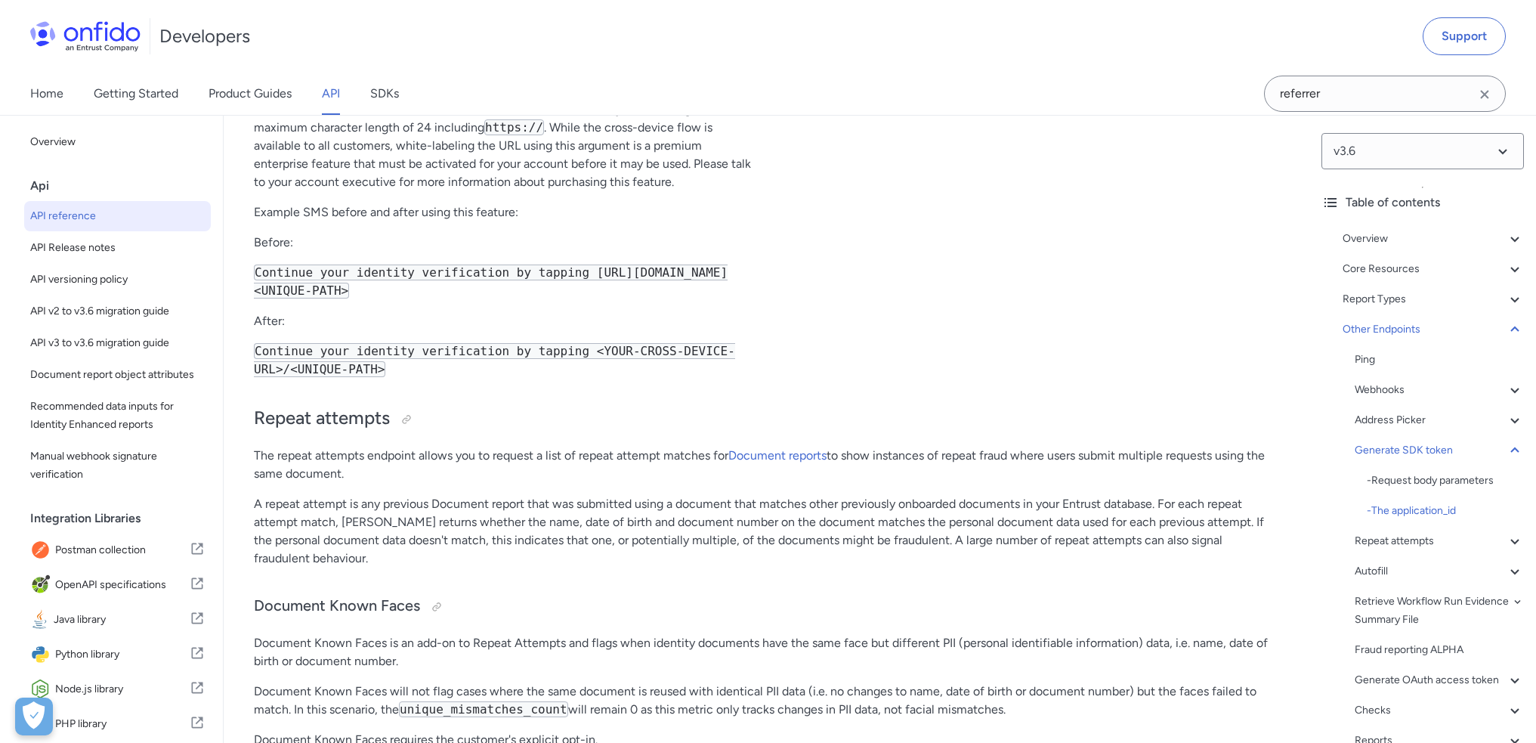
drag, startPoint x: 252, startPoint y: 481, endPoint x: 357, endPoint y: 480, distance: 105.0
drag, startPoint x: 252, startPoint y: 528, endPoint x: 444, endPoint y: 532, distance: 192.0
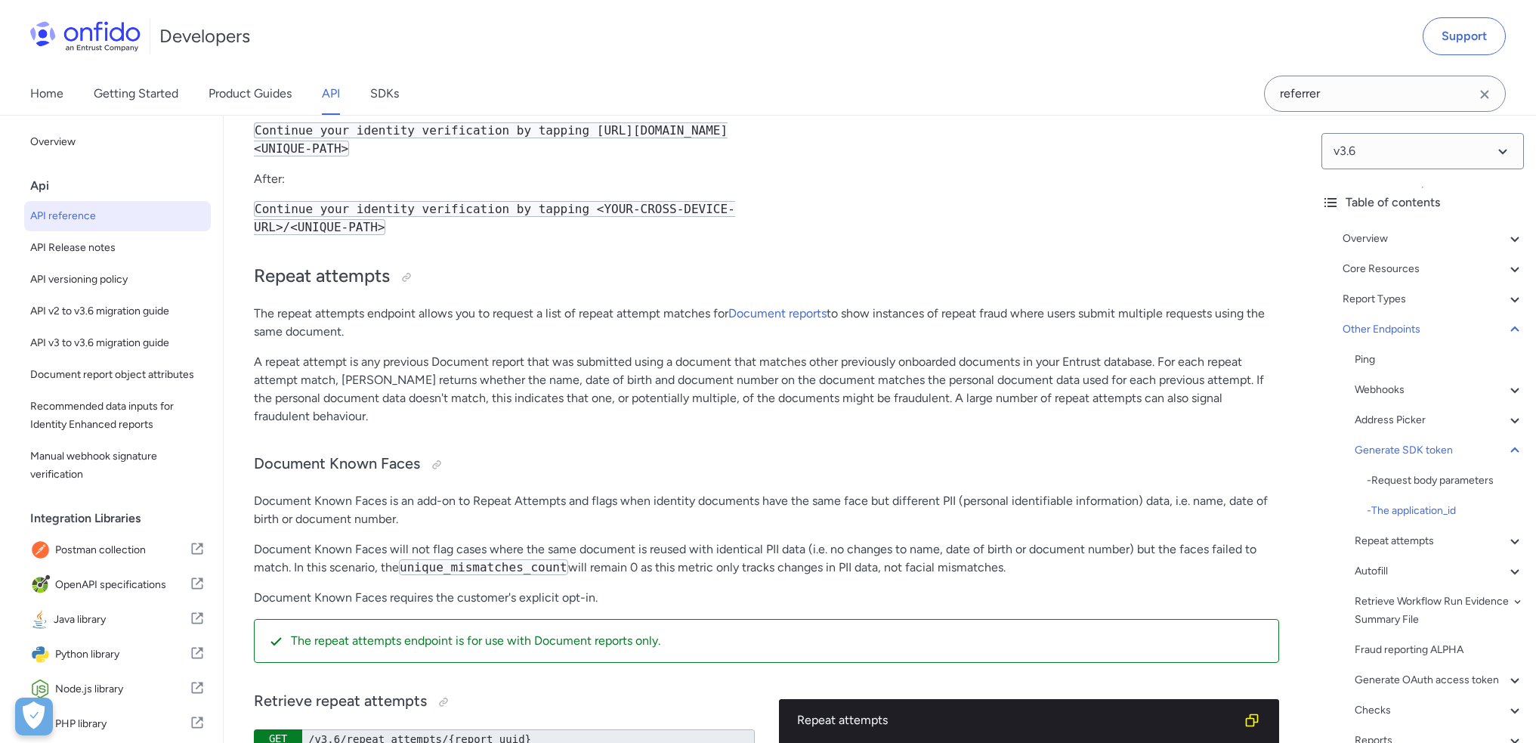
scroll to position [123889, 0]
